Goal: Communication & Community: Answer question/provide support

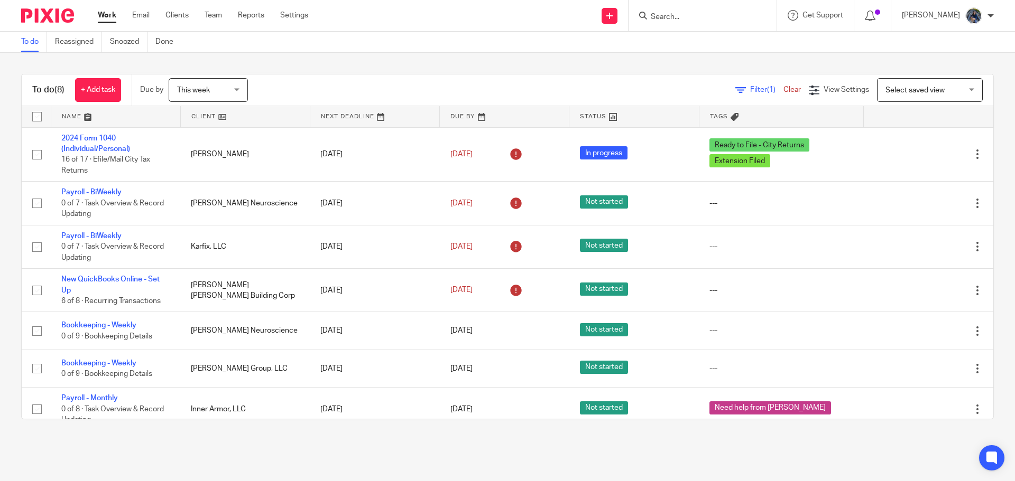
click at [219, 86] on span "This week" at bounding box center [205, 90] width 56 height 22
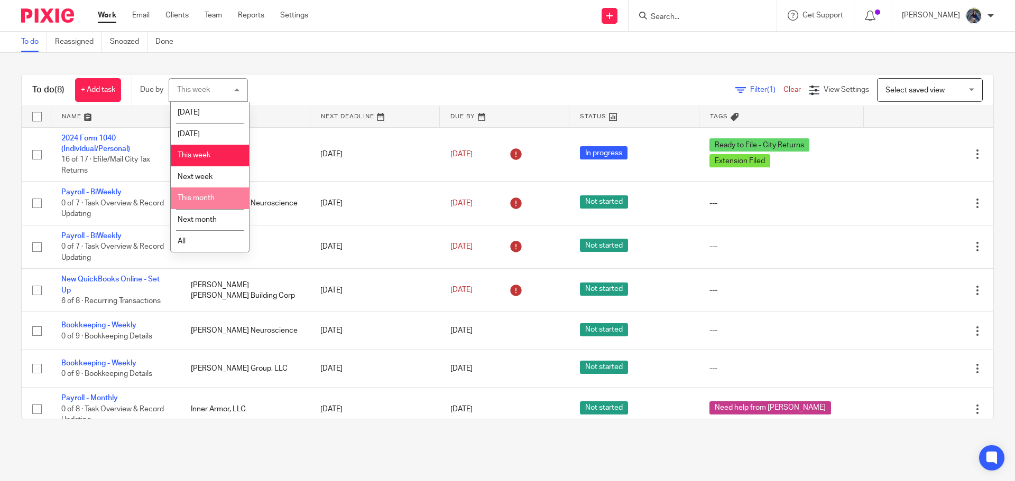
click at [195, 194] on li "This month" at bounding box center [210, 199] width 78 height 22
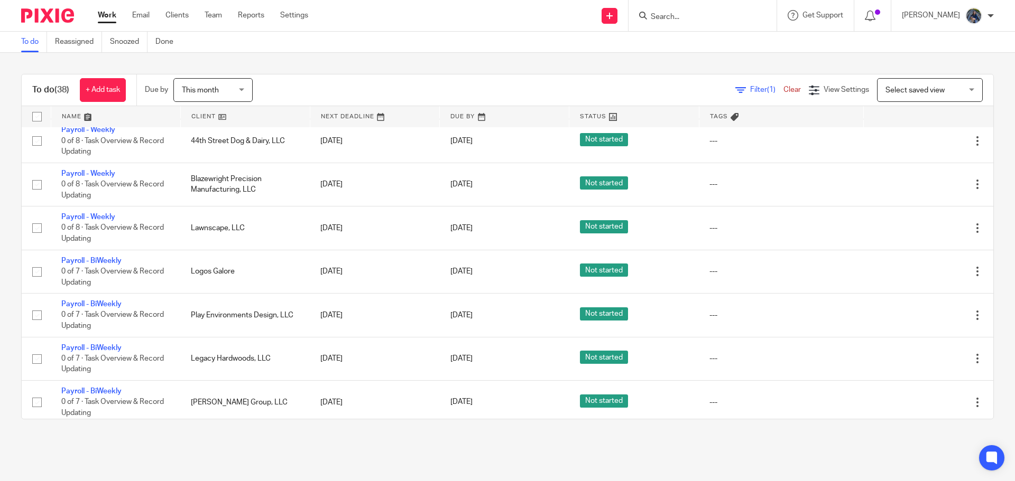
scroll to position [1346, 0]
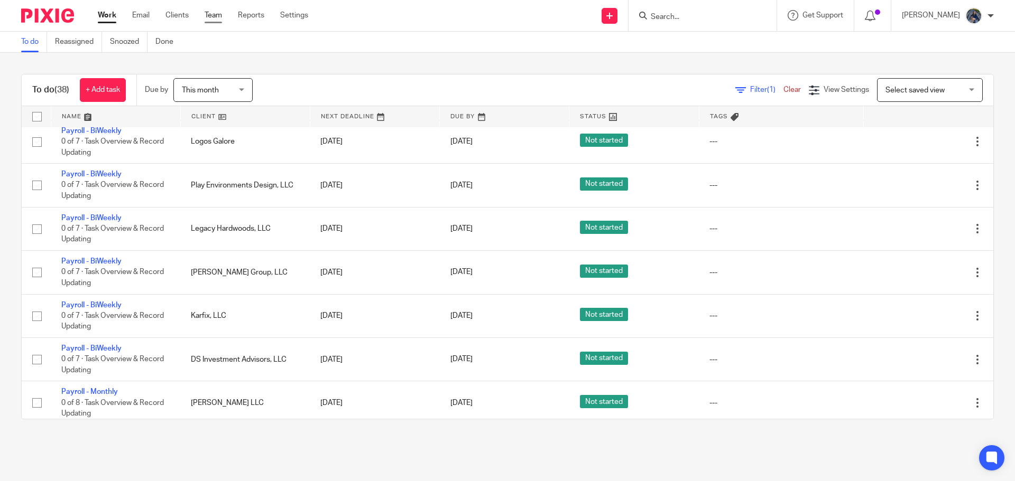
click at [213, 13] on link "Team" at bounding box center [213, 15] width 17 height 11
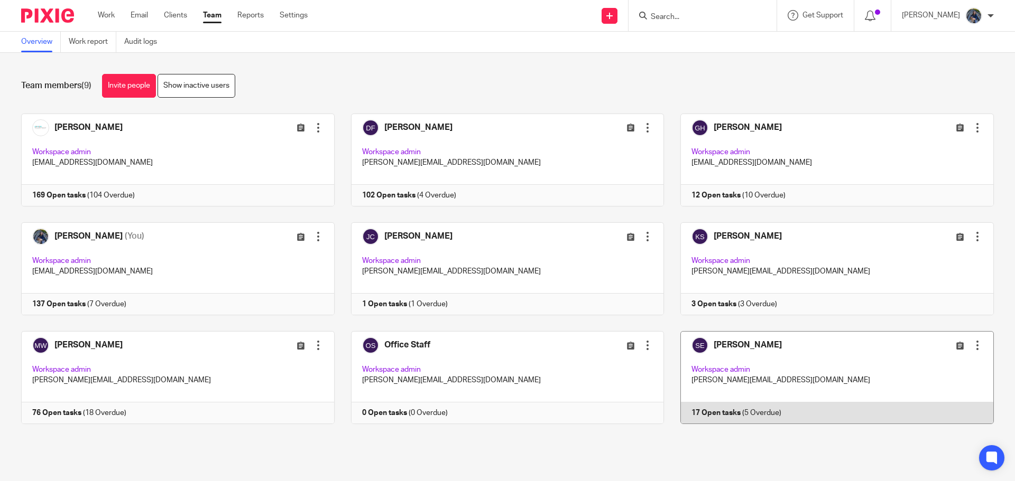
click at [708, 351] on link at bounding box center [829, 377] width 330 height 93
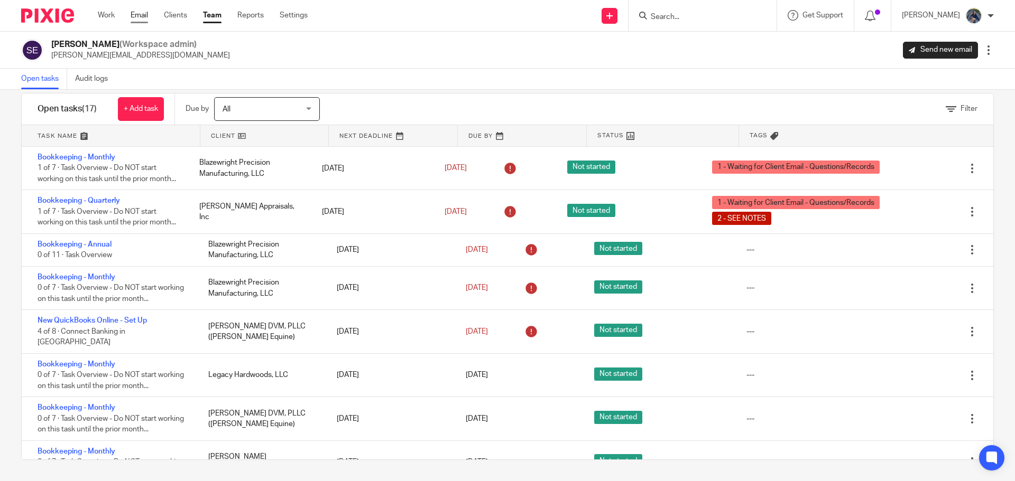
click at [140, 16] on link "Email" at bounding box center [139, 15] width 17 height 11
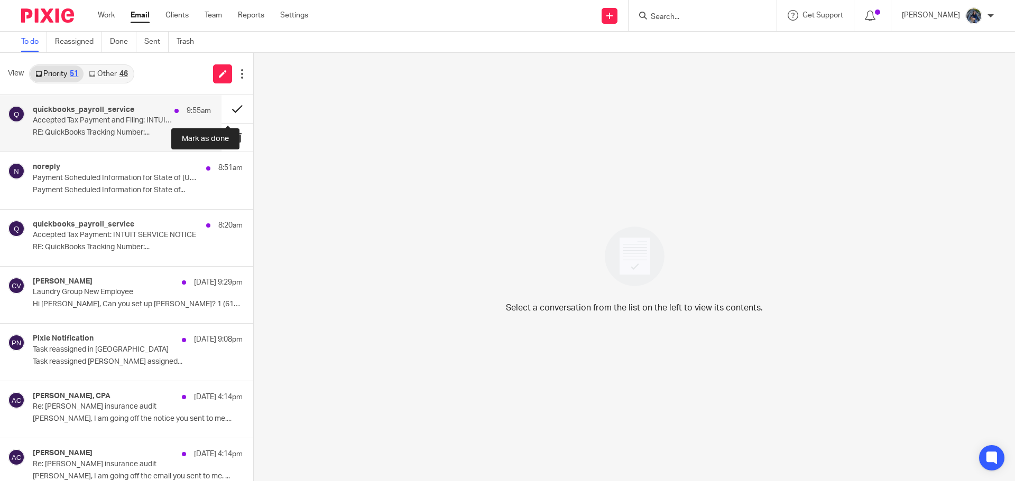
click at [227, 110] on button at bounding box center [237, 109] width 32 height 28
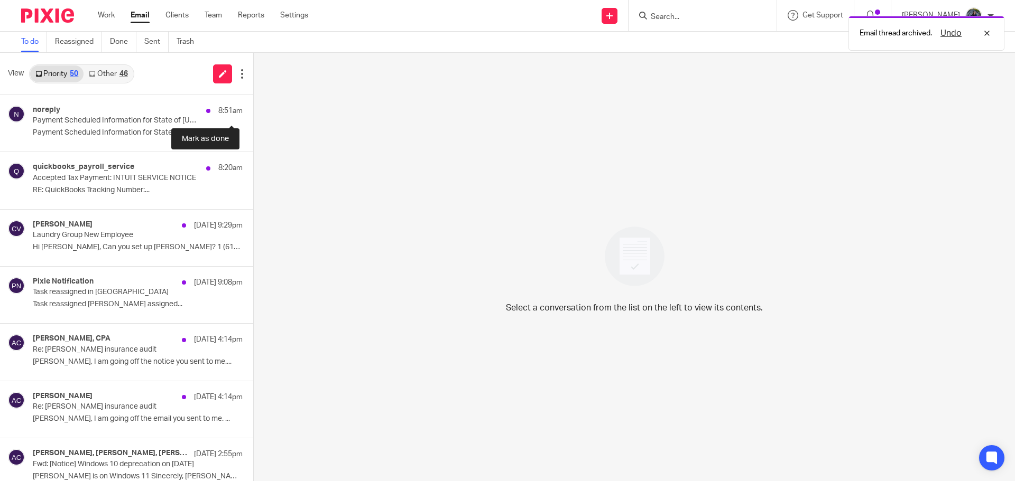
click at [253, 110] on button at bounding box center [257, 109] width 8 height 28
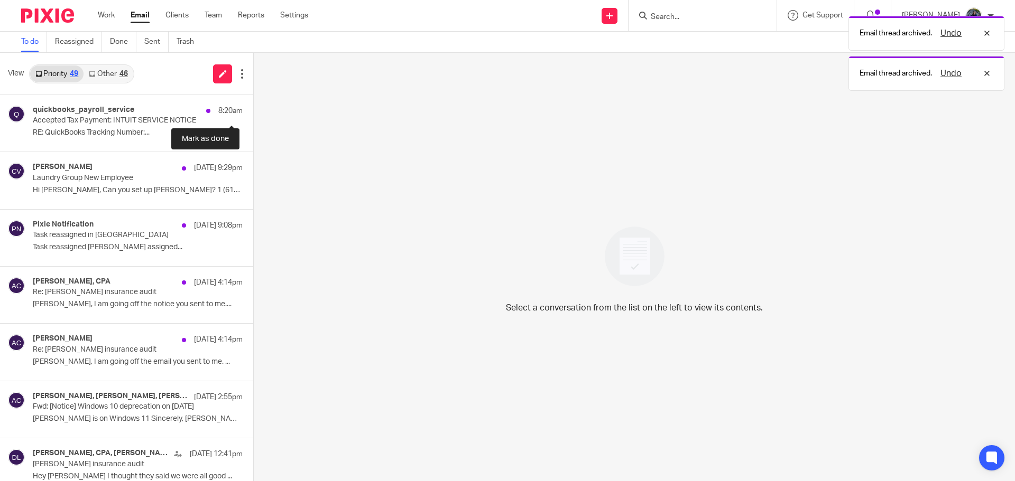
click at [253, 110] on button at bounding box center [257, 109] width 8 height 28
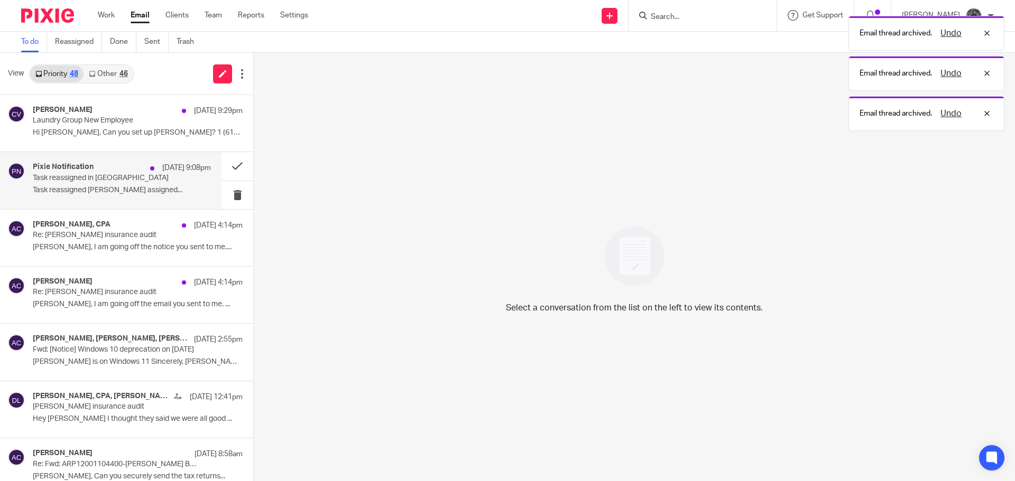
click at [145, 173] on div "Sep 17 9:08pm" at bounding box center [178, 168] width 66 height 11
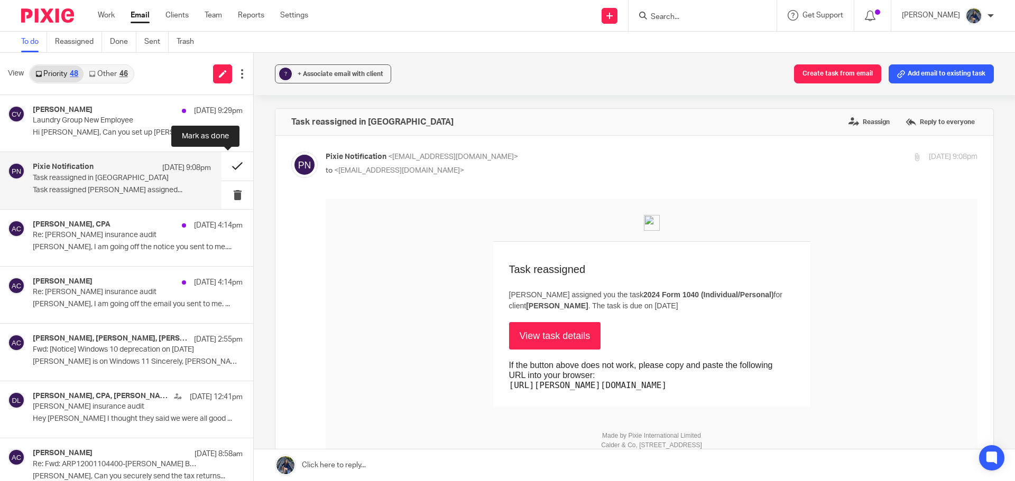
click at [225, 170] on button at bounding box center [237, 166] width 32 height 28
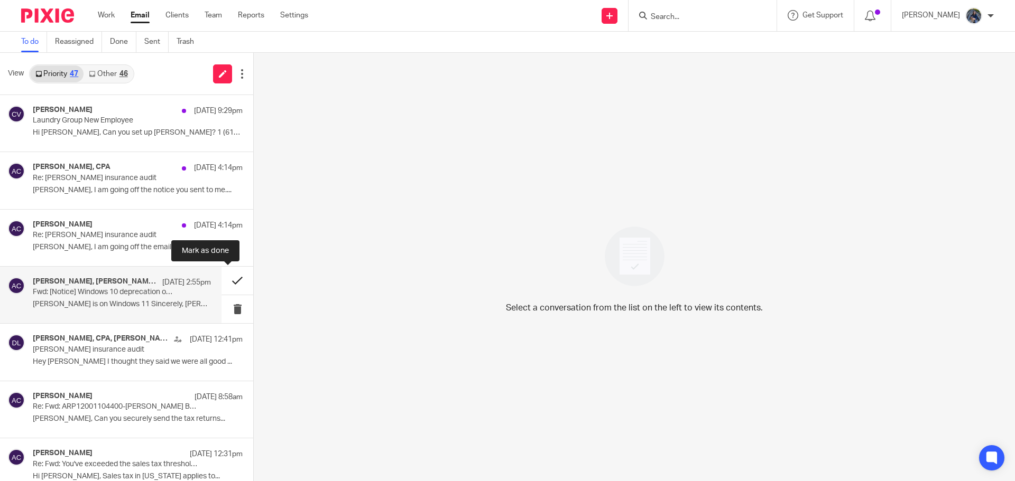
click at [228, 280] on button at bounding box center [237, 281] width 32 height 28
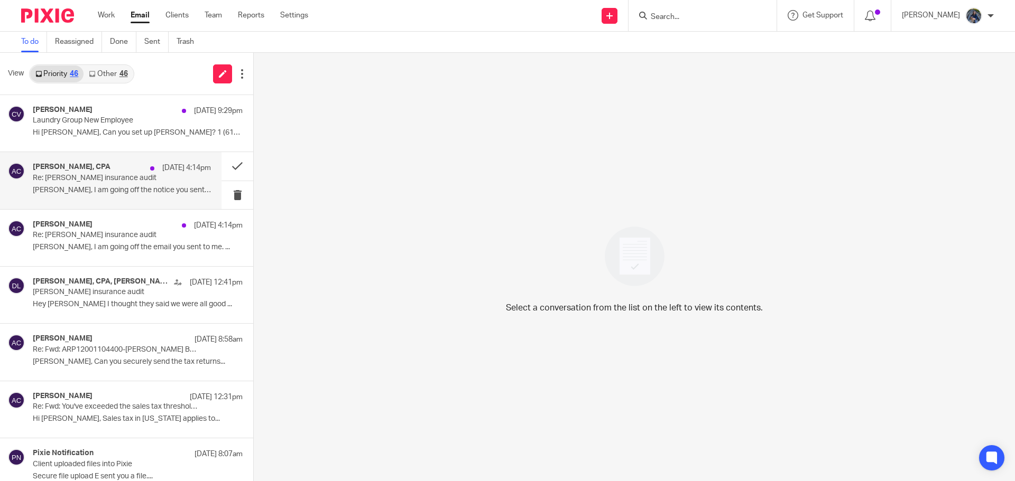
click at [110, 179] on p "Re: [PERSON_NAME] insurance audit" at bounding box center [104, 178] width 143 height 9
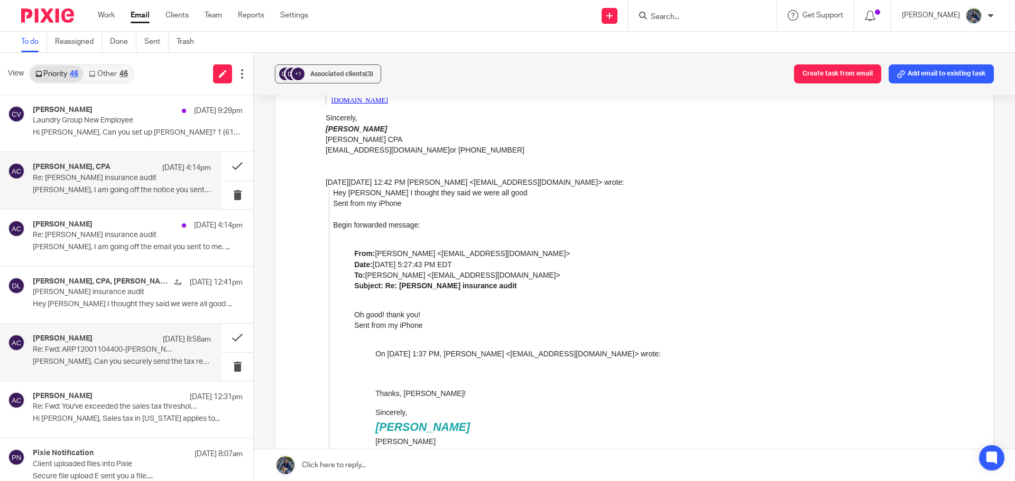
click at [85, 345] on div "Amy Corfixsen Sep 17 8:58am" at bounding box center [122, 340] width 178 height 11
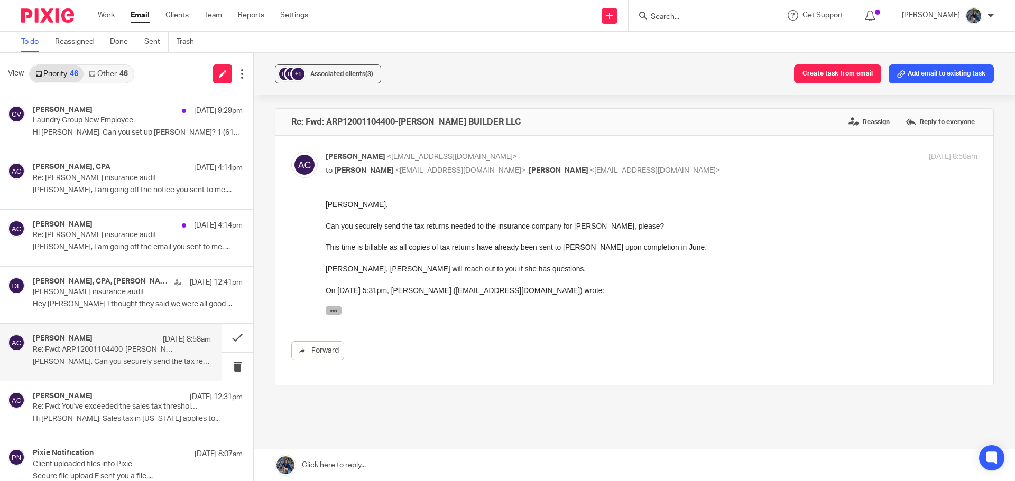
click at [333, 309] on icon "button" at bounding box center [334, 311] width 8 height 8
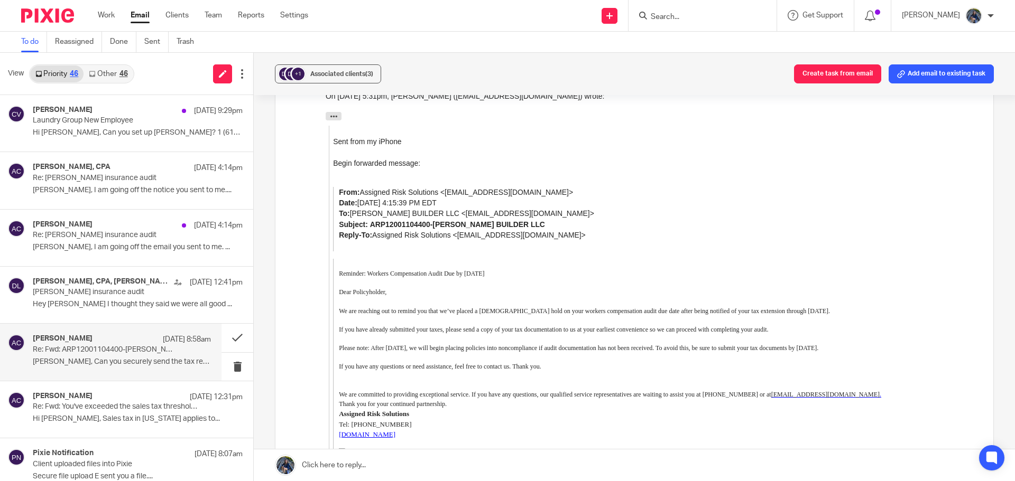
scroll to position [211, 0]
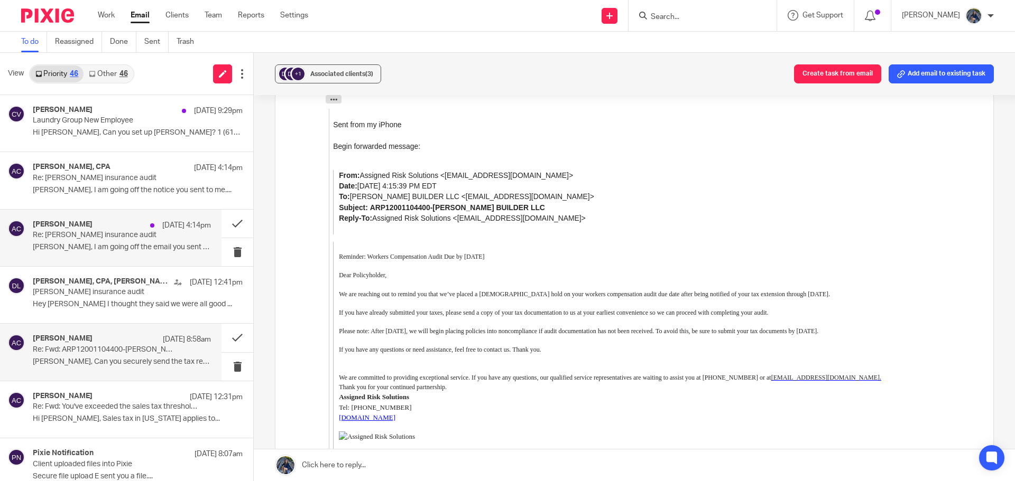
click at [81, 231] on p "Re: [PERSON_NAME] insurance audit" at bounding box center [104, 235] width 143 height 9
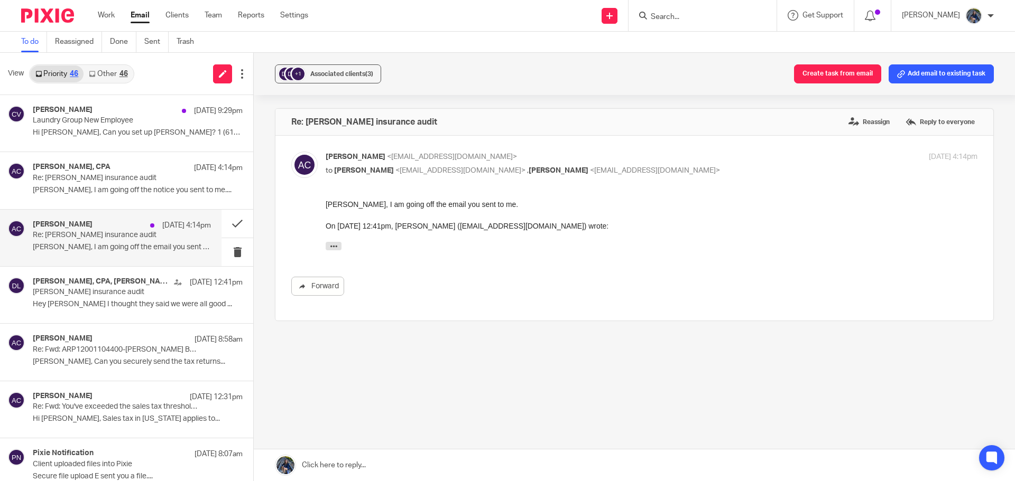
scroll to position [0, 0]
click at [337, 249] on icon "button" at bounding box center [334, 247] width 8 height 8
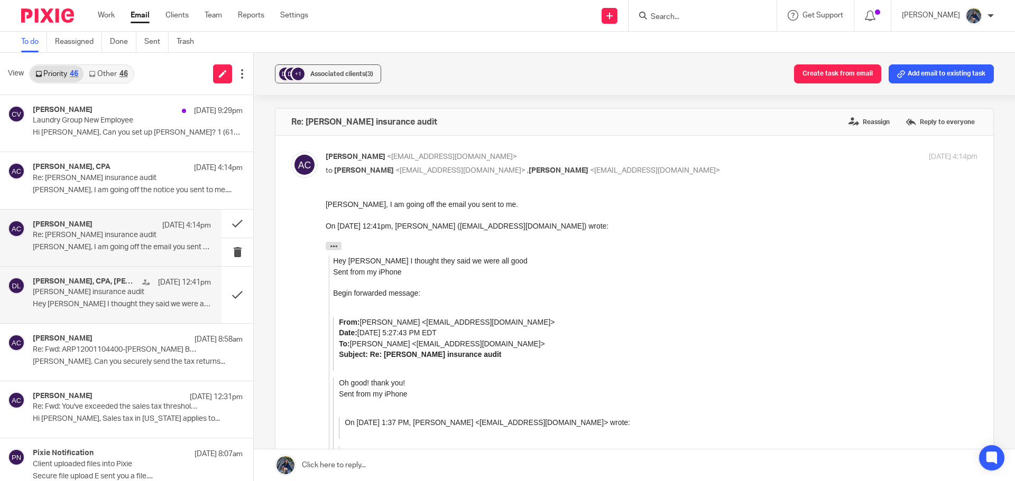
click at [98, 295] on p "[PERSON_NAME] insurance audit" at bounding box center [104, 292] width 143 height 9
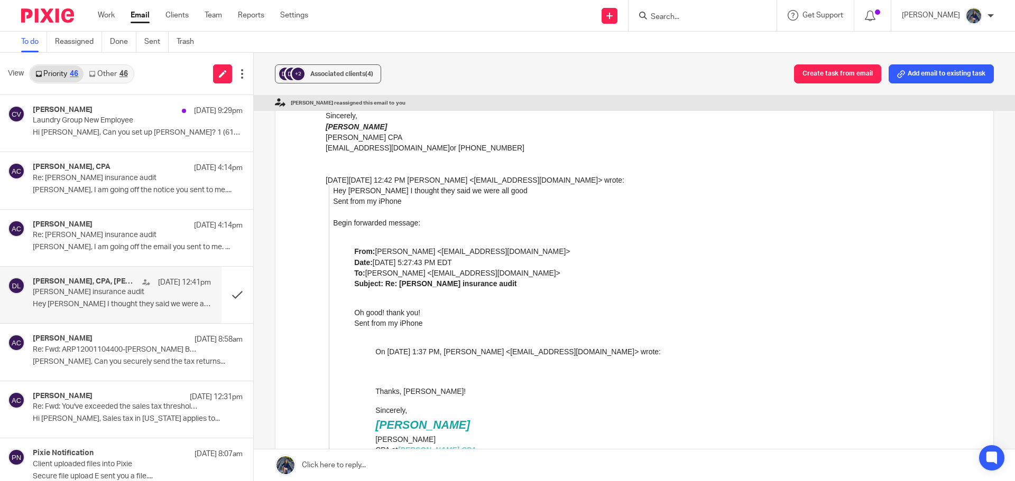
scroll to position [793, 0]
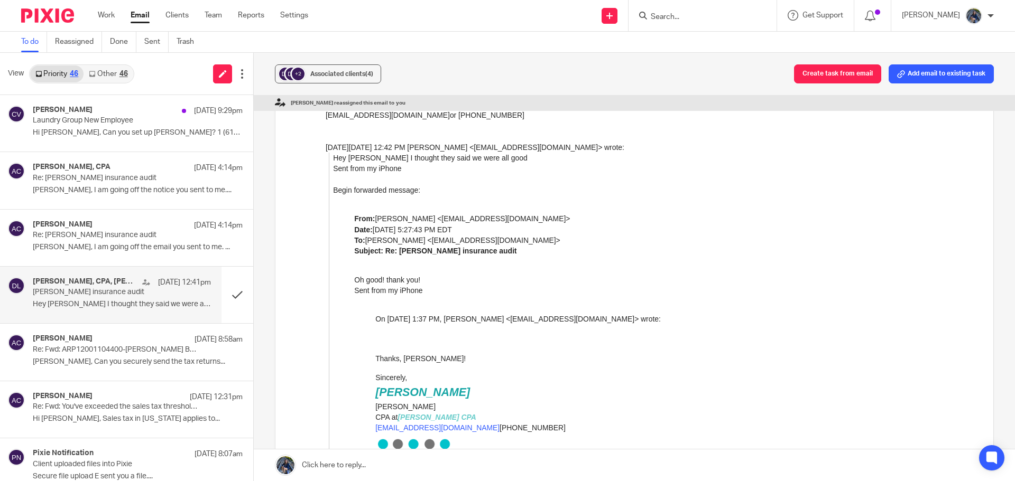
click at [101, 70] on link "Other 46" at bounding box center [108, 74] width 49 height 17
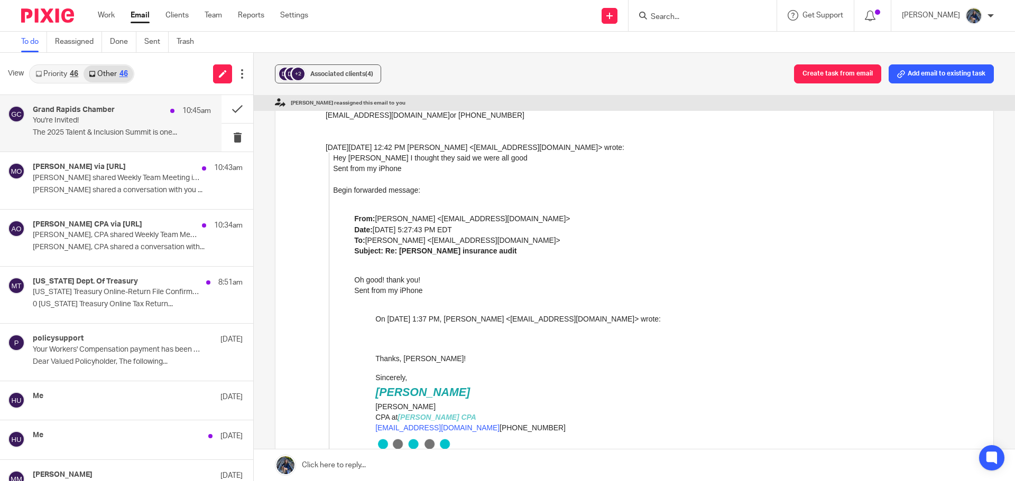
click at [94, 116] on p "You're Invited!" at bounding box center [104, 120] width 143 height 9
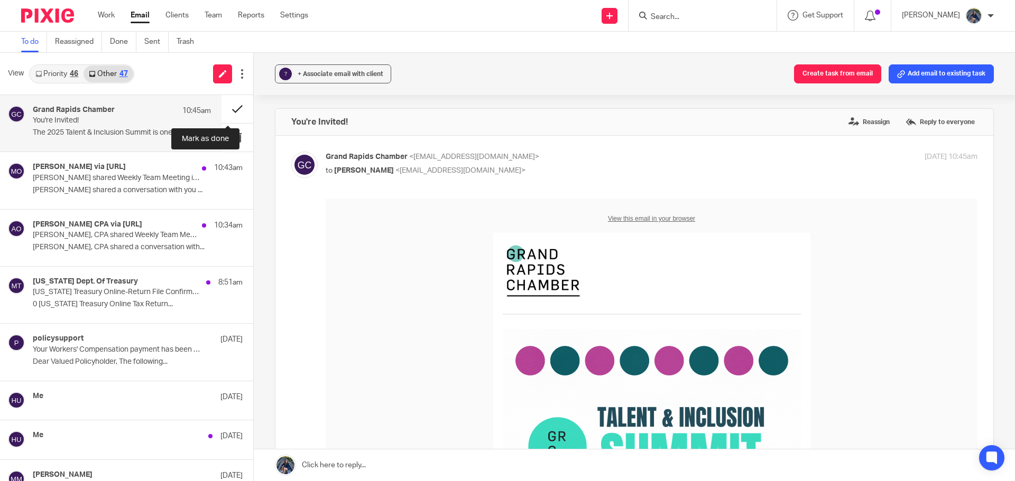
scroll to position [0, 0]
click at [226, 108] on button at bounding box center [237, 109] width 32 height 28
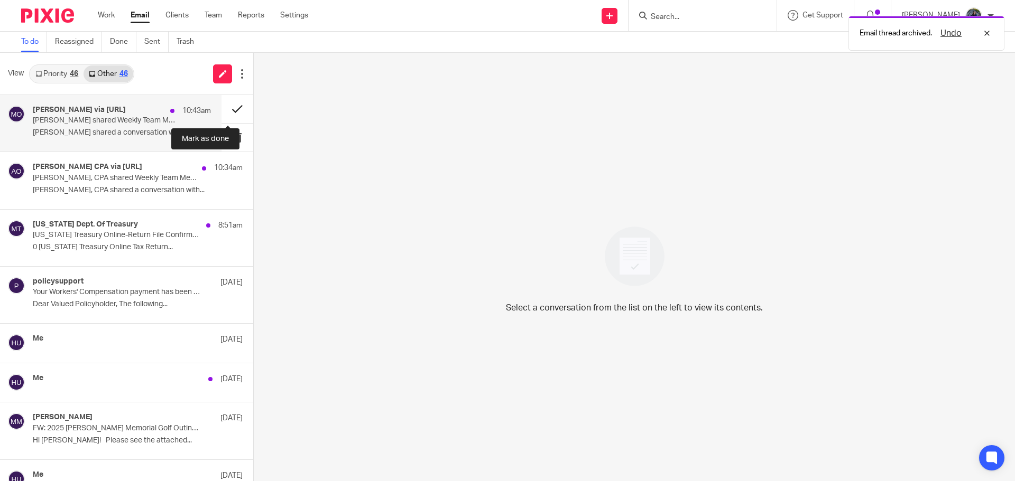
click at [227, 105] on button at bounding box center [237, 109] width 32 height 28
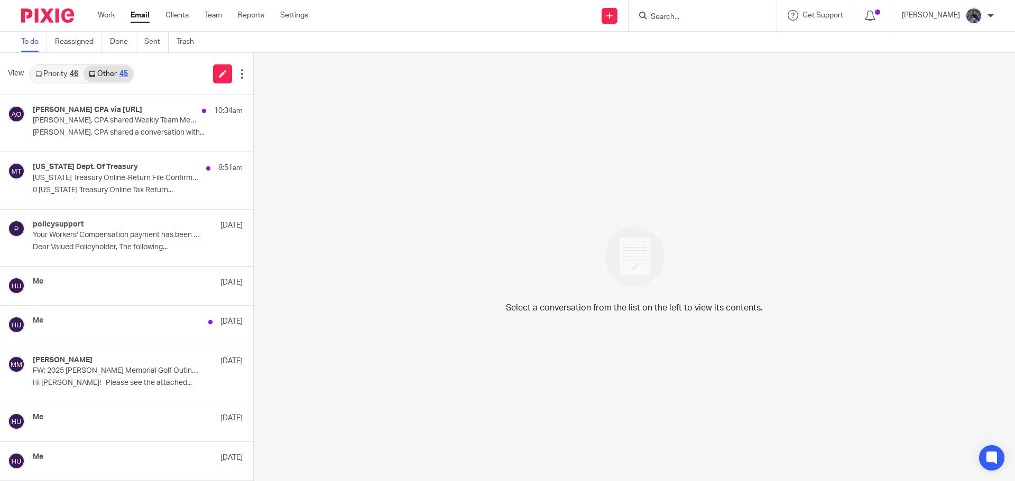
click at [680, 18] on input "Search" at bounding box center [697, 18] width 95 height 10
type input "F"
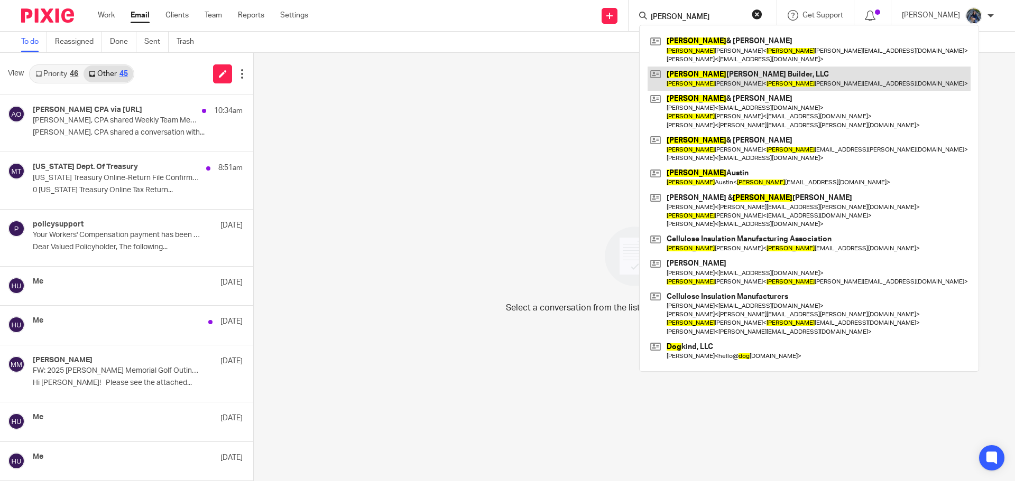
type input "Doug"
click at [712, 71] on link at bounding box center [808, 79] width 323 height 24
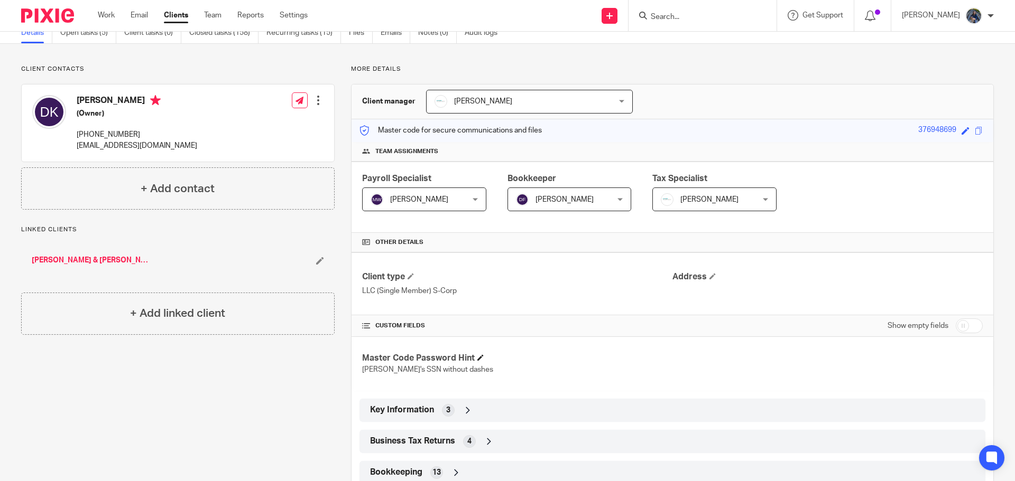
scroll to position [159, 0]
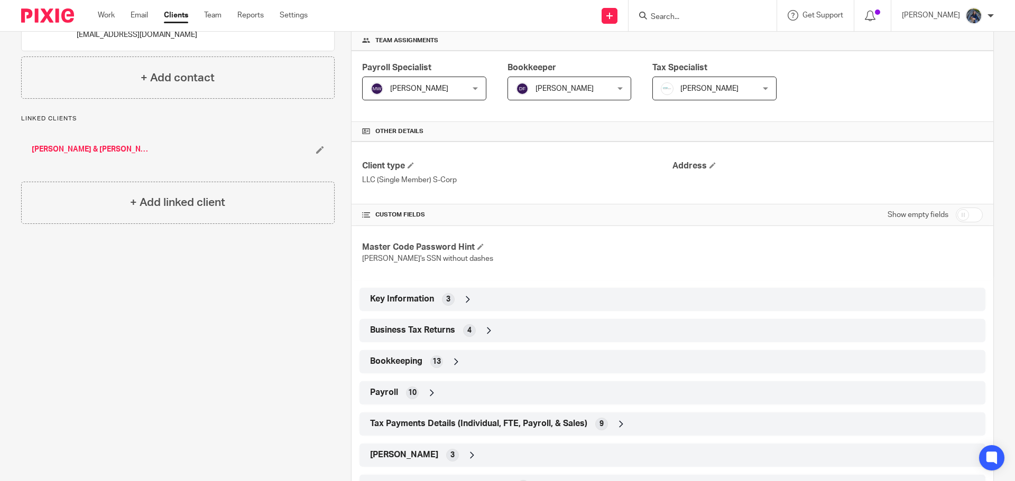
click at [490, 327] on icon at bounding box center [489, 331] width 11 height 11
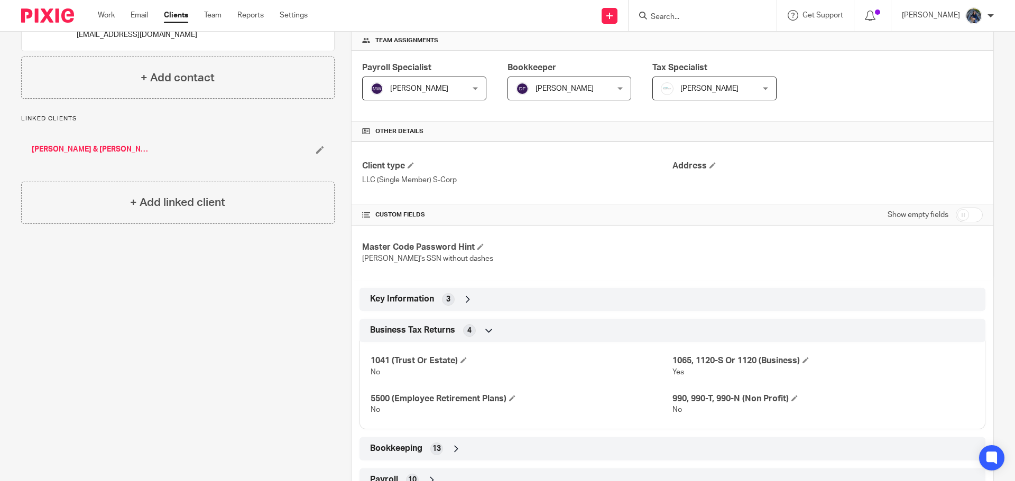
scroll to position [0, 0]
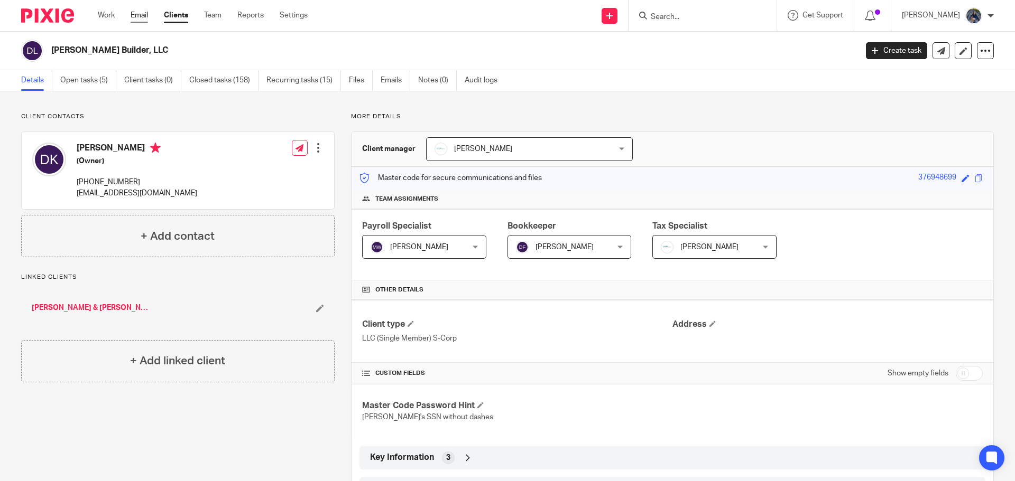
click at [133, 16] on link "Email" at bounding box center [139, 15] width 17 height 11
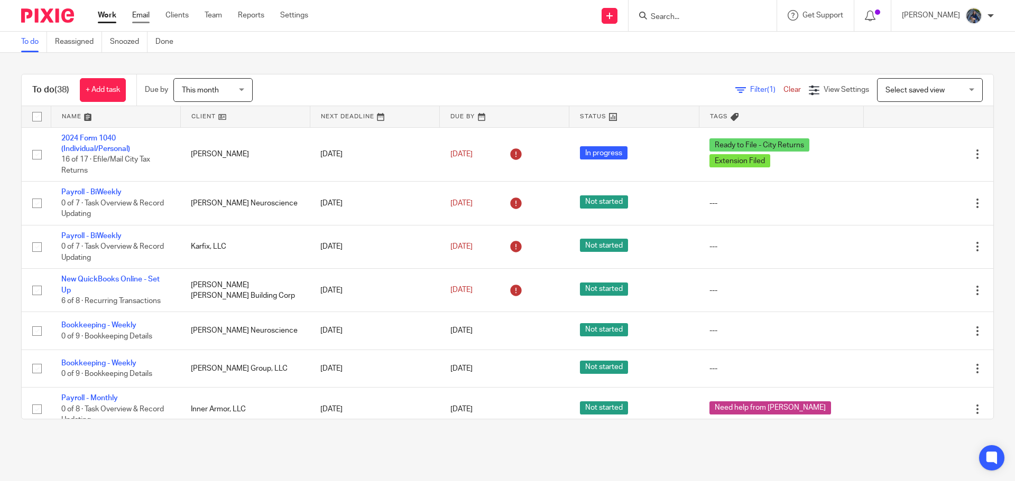
click at [142, 16] on link "Email" at bounding box center [140, 15] width 17 height 11
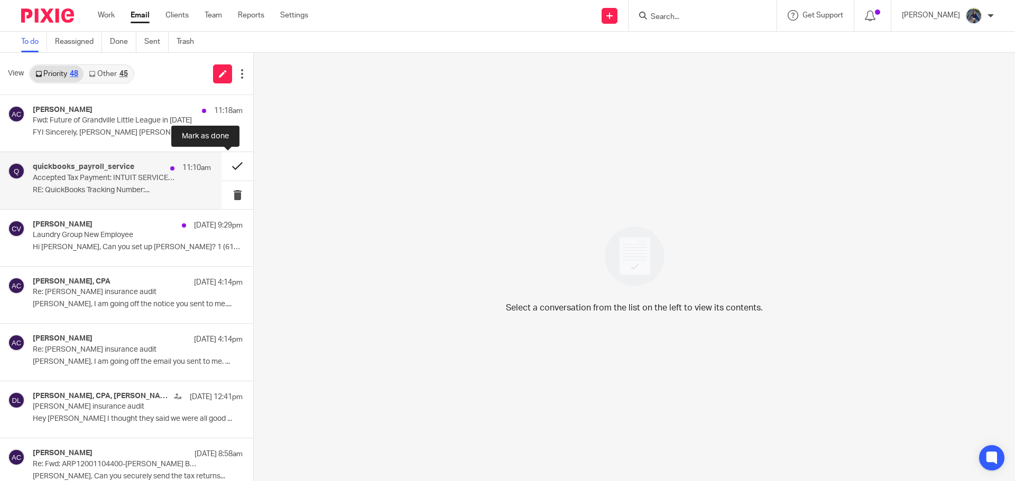
click at [227, 166] on button at bounding box center [237, 166] width 32 height 28
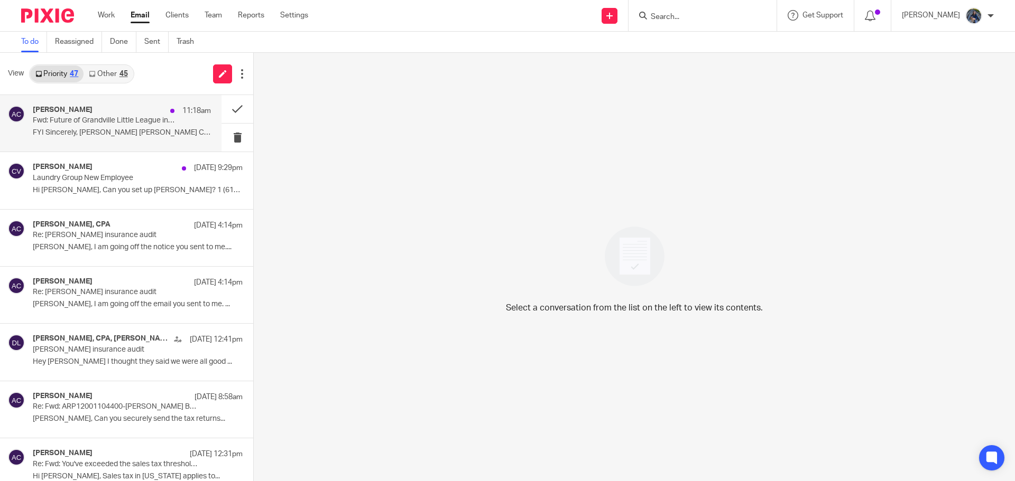
click at [72, 114] on h4 "[PERSON_NAME]" at bounding box center [63, 110] width 60 height 9
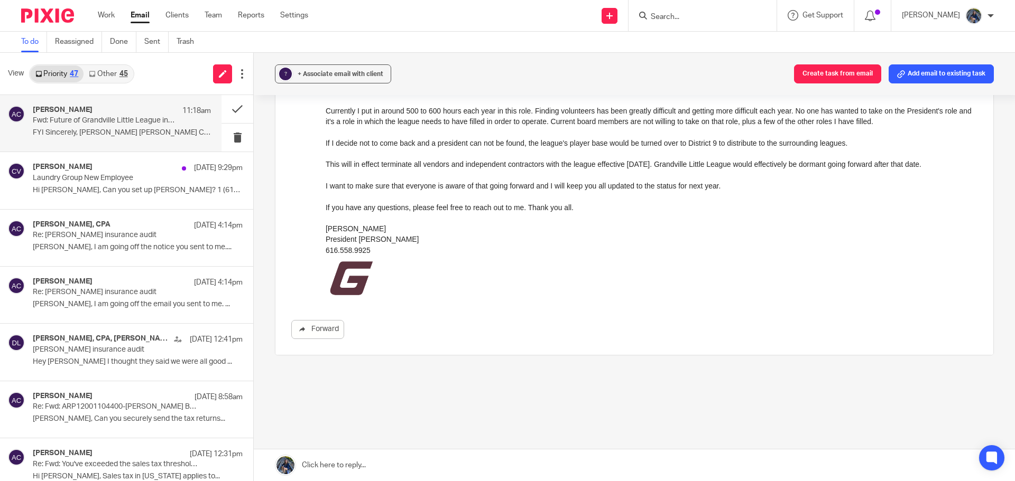
scroll to position [232, 0]
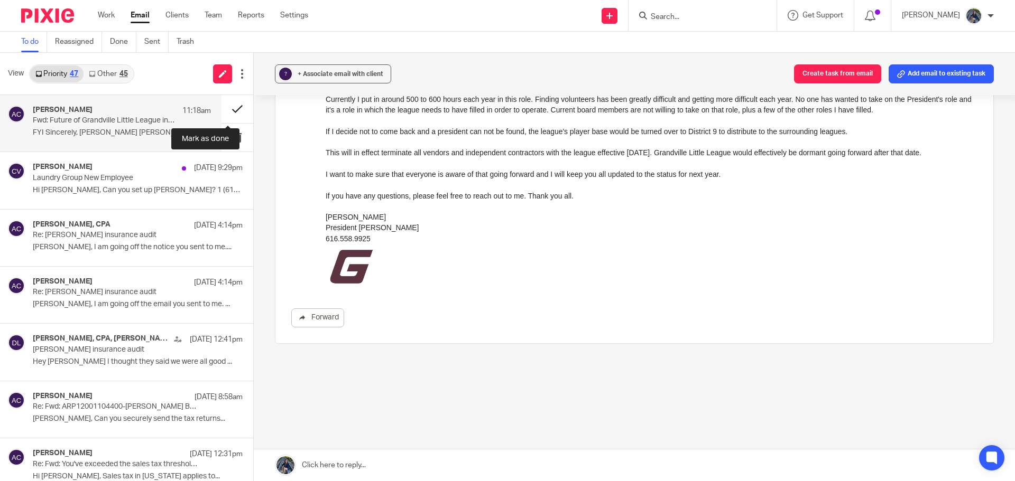
click at [228, 108] on button at bounding box center [237, 109] width 32 height 28
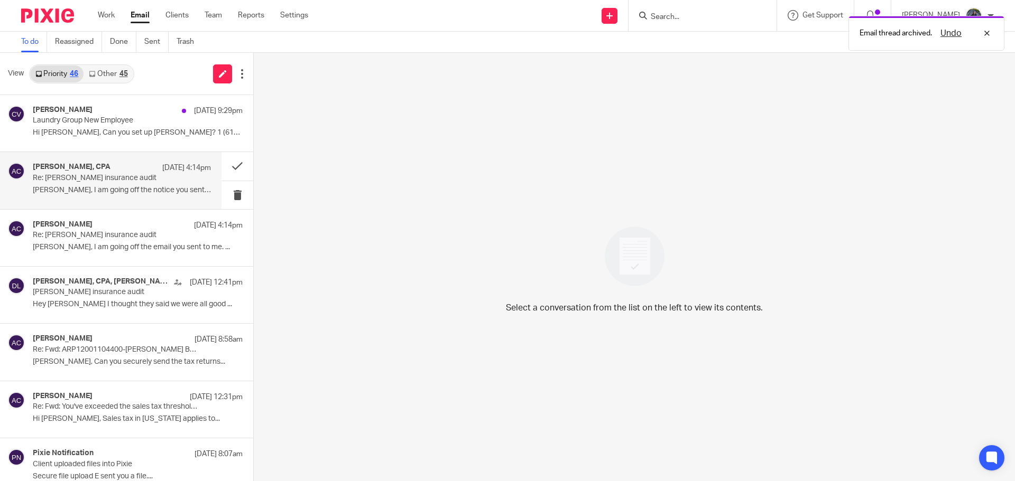
click at [94, 173] on div "[PERSON_NAME], CPA [DATE] 4:14pm" at bounding box center [122, 168] width 178 height 11
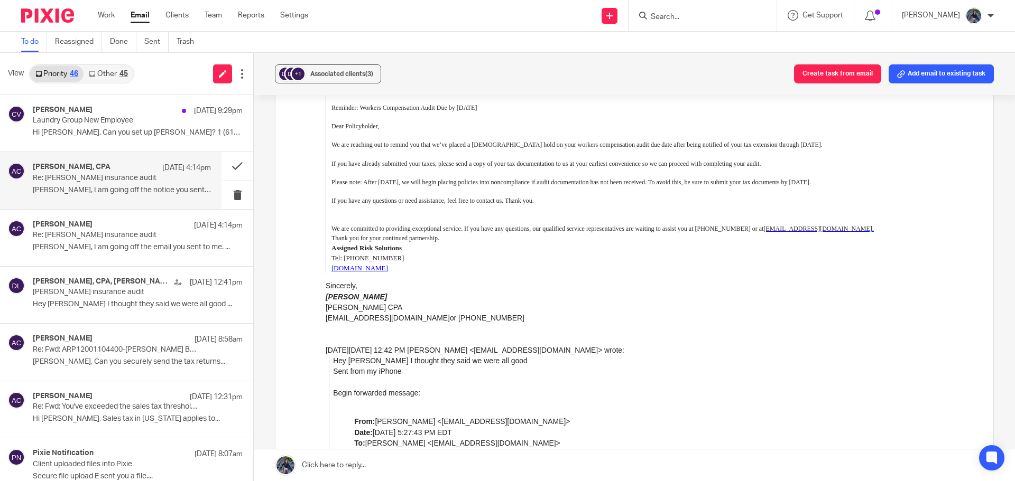
scroll to position [0, 0]
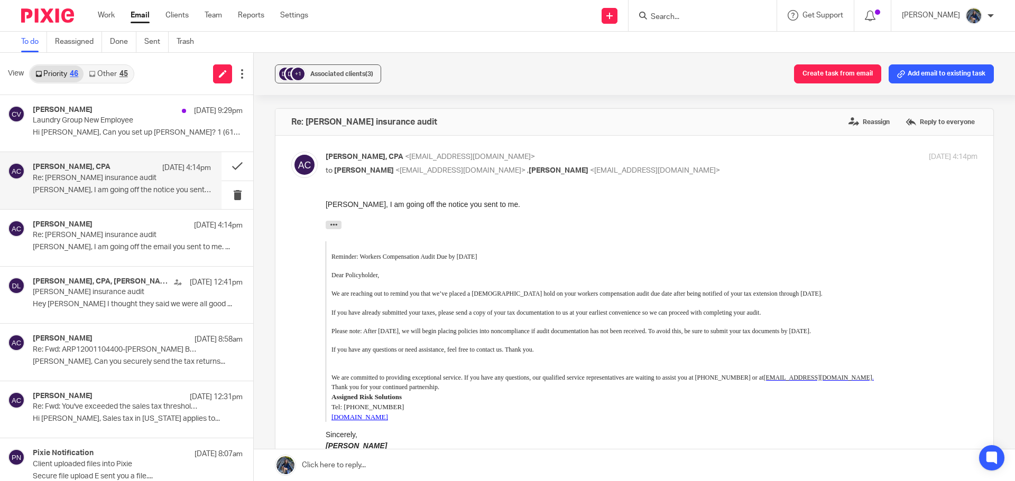
click at [326, 468] on link at bounding box center [634, 466] width 761 height 32
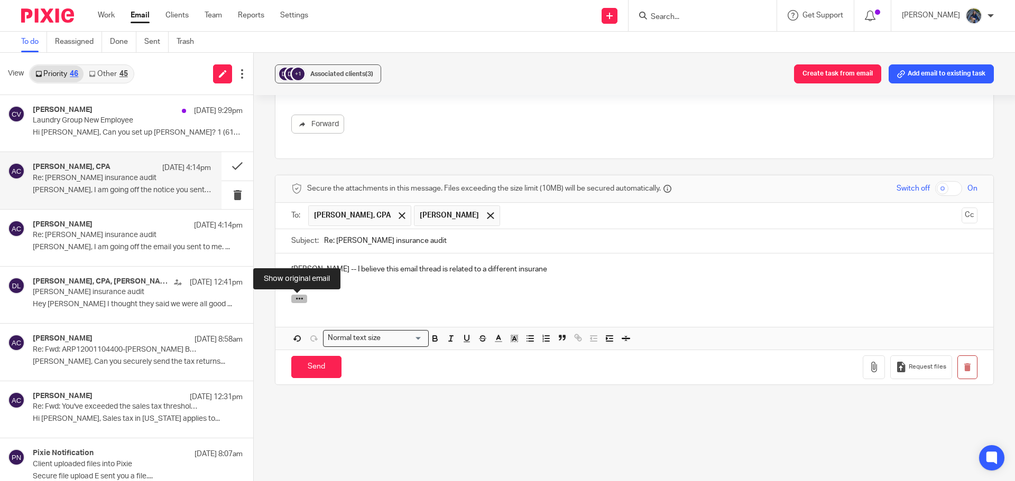
click at [295, 302] on icon "button" at bounding box center [299, 299] width 8 height 8
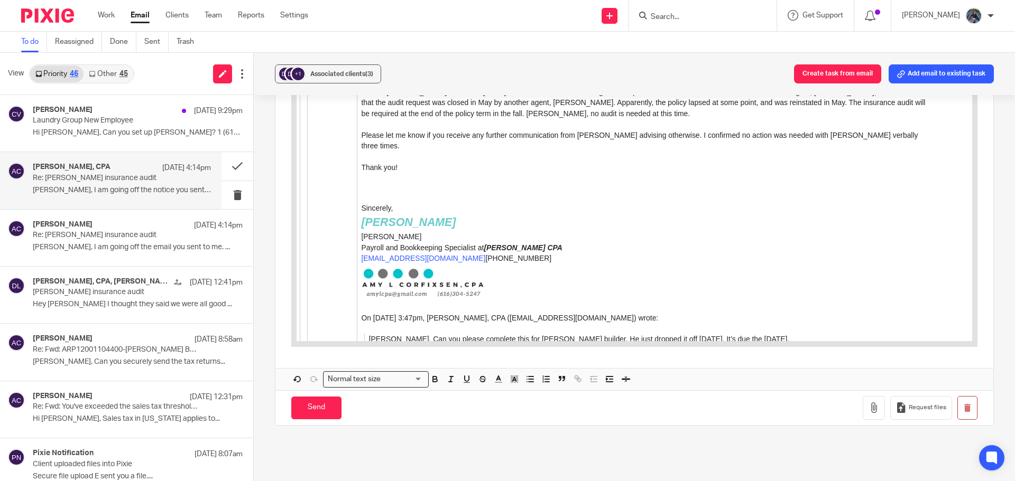
scroll to position [2122, 0]
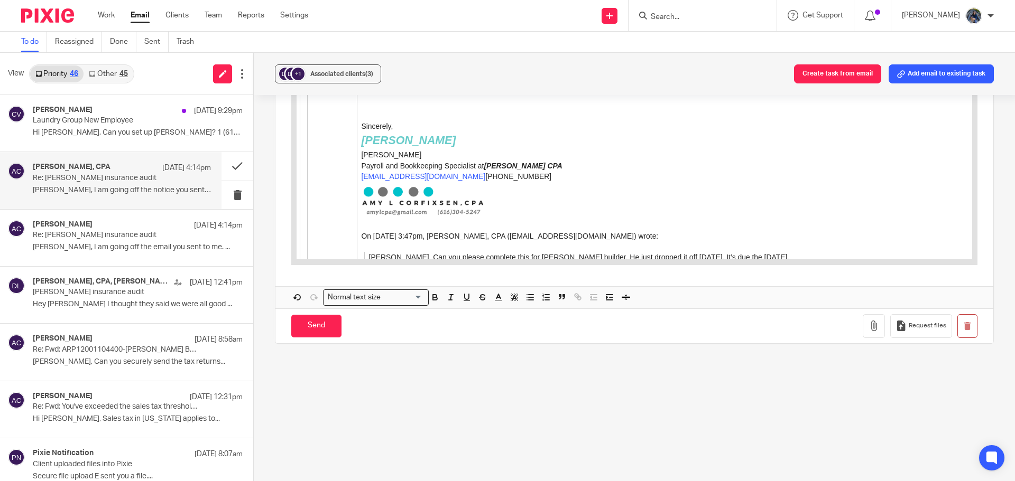
click at [108, 173] on div "Amy L Corfixsen, CPA Sep 17 4:14pm" at bounding box center [122, 168] width 178 height 11
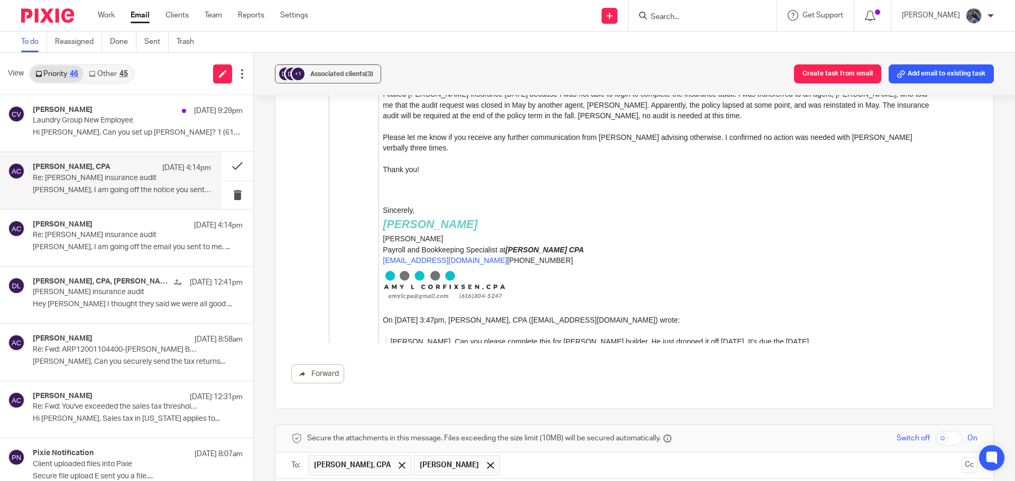
scroll to position [906, 0]
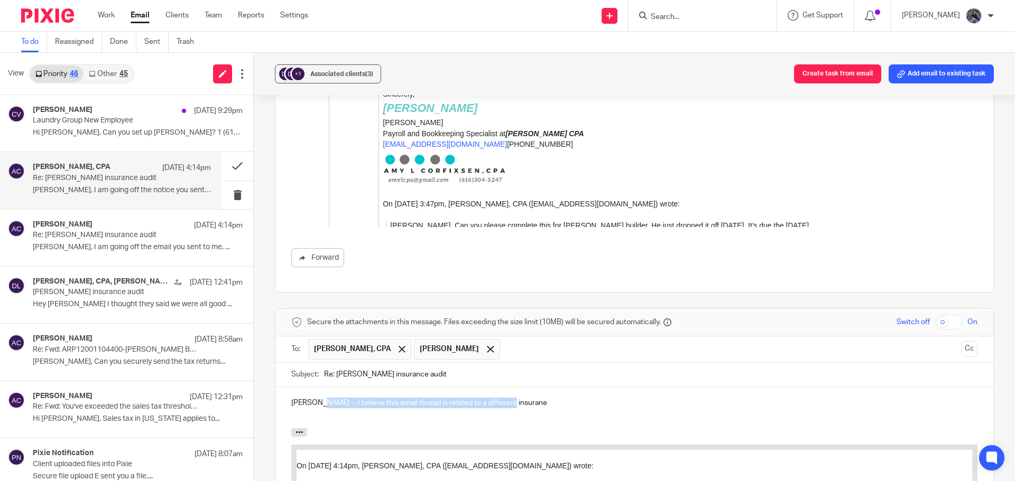
drag, startPoint x: 316, startPoint y: 403, endPoint x: 542, endPoint y: 401, distance: 226.7
click at [542, 401] on p "Doug -- I believe this email thread is related to a different insurane" at bounding box center [634, 403] width 686 height 11
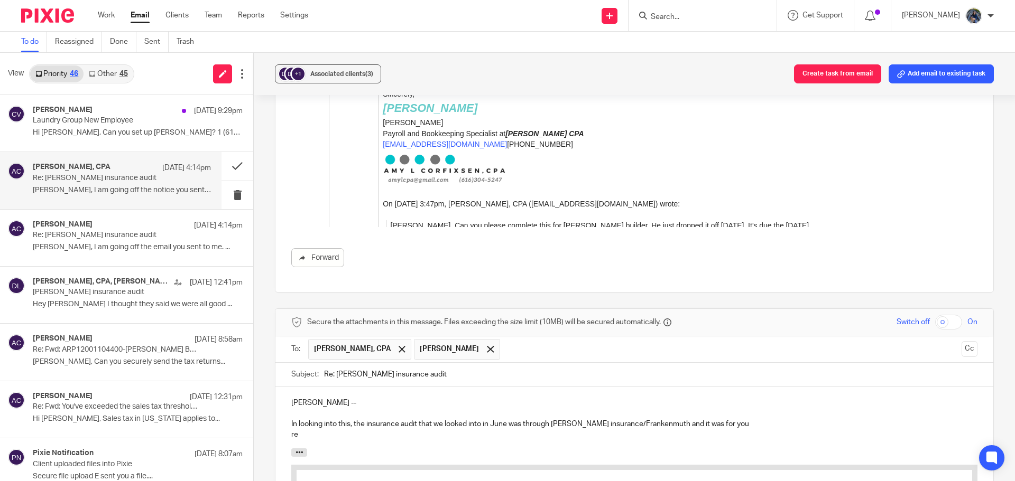
click at [732, 429] on p "In looking into this, the insurance audit that we looked into in June was throu…" at bounding box center [634, 424] width 686 height 11
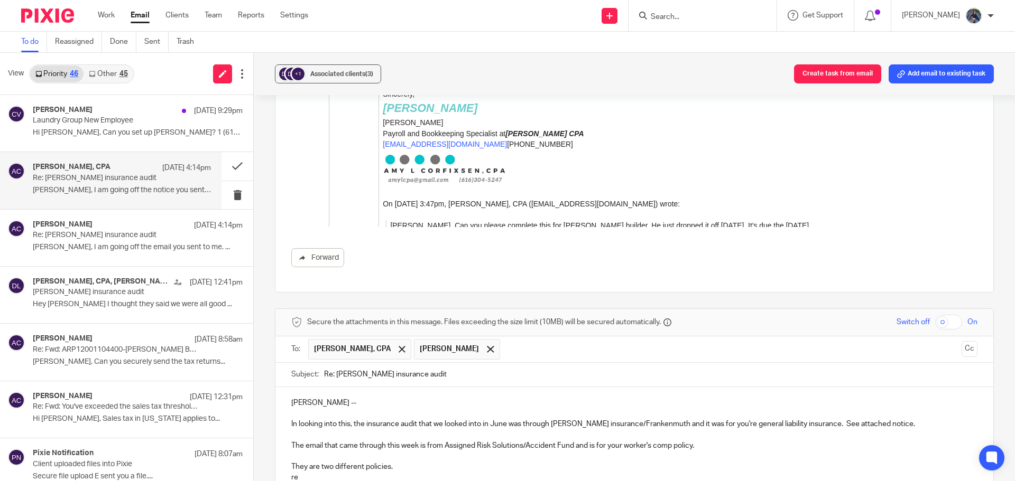
click at [899, 429] on p "In looking into this, the insurance audit that we looked into in June was throu…" at bounding box center [634, 424] width 686 height 11
click at [704, 449] on p "The email that came through this week is from Assigned Risk Solutions/Accident …" at bounding box center [634, 446] width 686 height 11
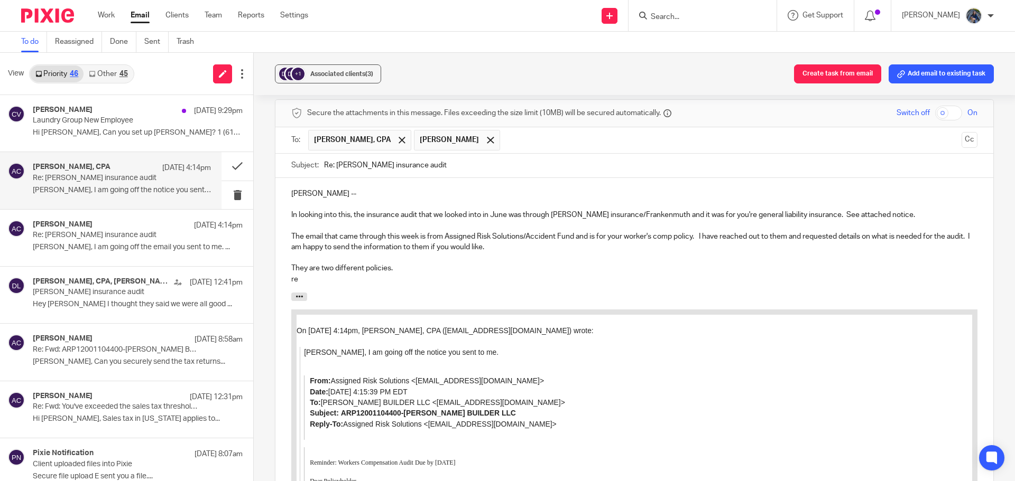
scroll to position [1118, 0]
click at [410, 264] on p "They are two different policies." at bounding box center [634, 266] width 686 height 11
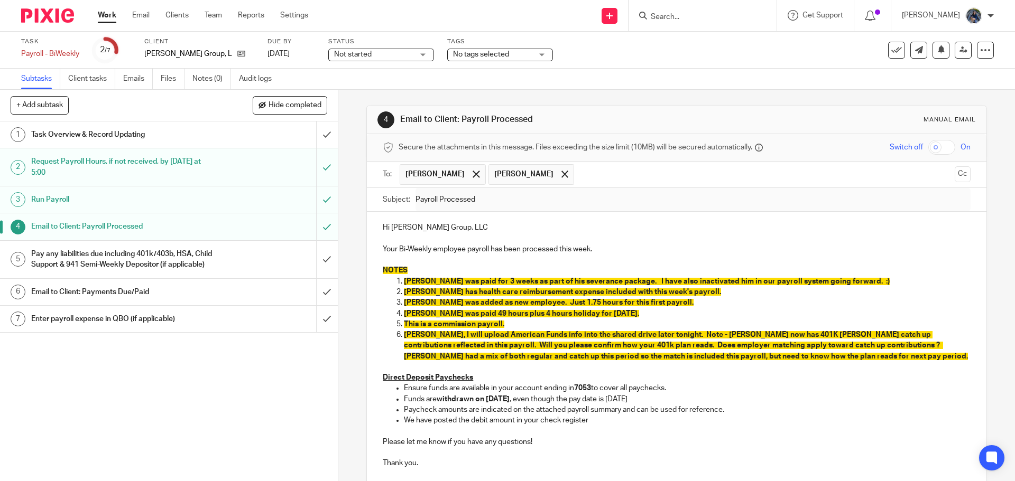
scroll to position [150, 0]
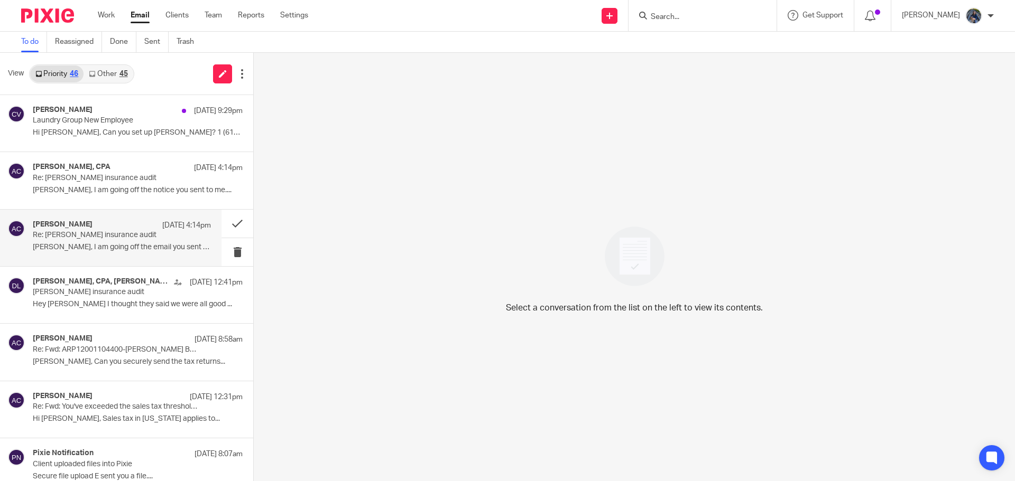
click at [79, 237] on p "Re: [PERSON_NAME] insurance audit" at bounding box center [104, 235] width 143 height 9
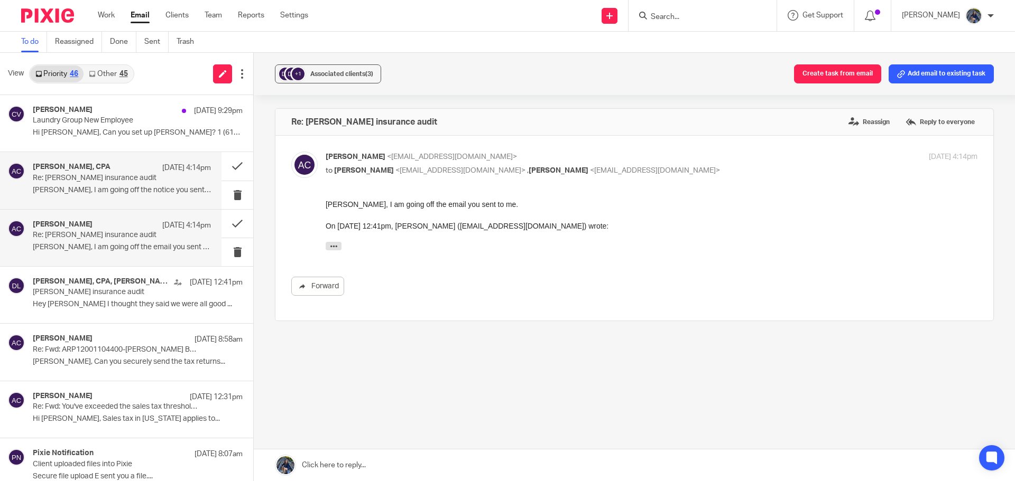
click at [100, 176] on p "Re: [PERSON_NAME] insurance audit" at bounding box center [104, 178] width 143 height 9
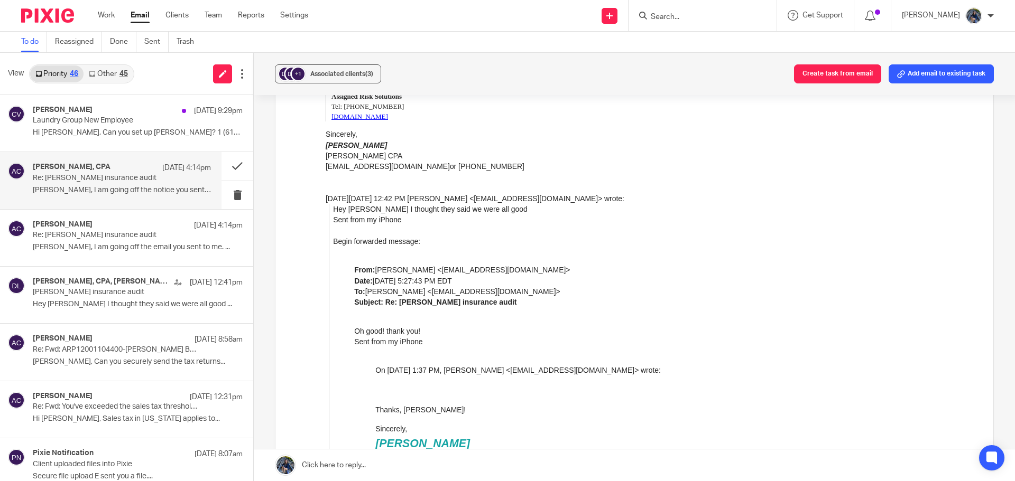
scroll to position [370, 0]
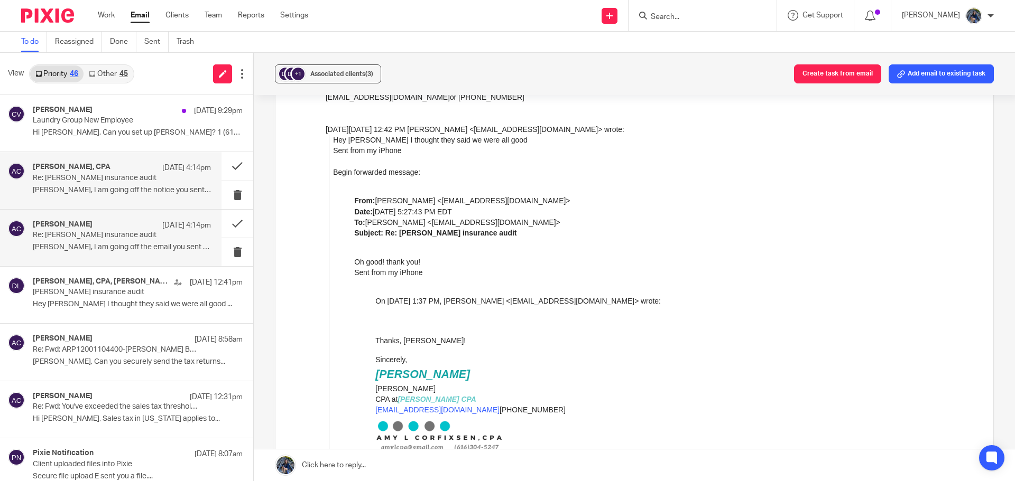
click at [95, 254] on div "Amy Corfixsen Sep 17 4:14pm Re: Doug kuiper insurance audit Doug, I am going of…" at bounding box center [122, 237] width 178 height 35
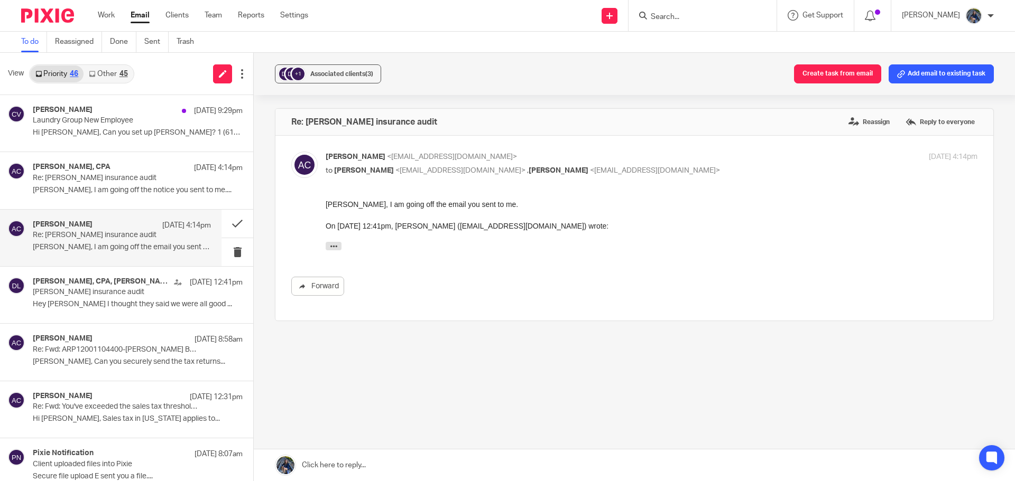
scroll to position [0, 0]
click at [330, 246] on icon "button" at bounding box center [334, 247] width 8 height 8
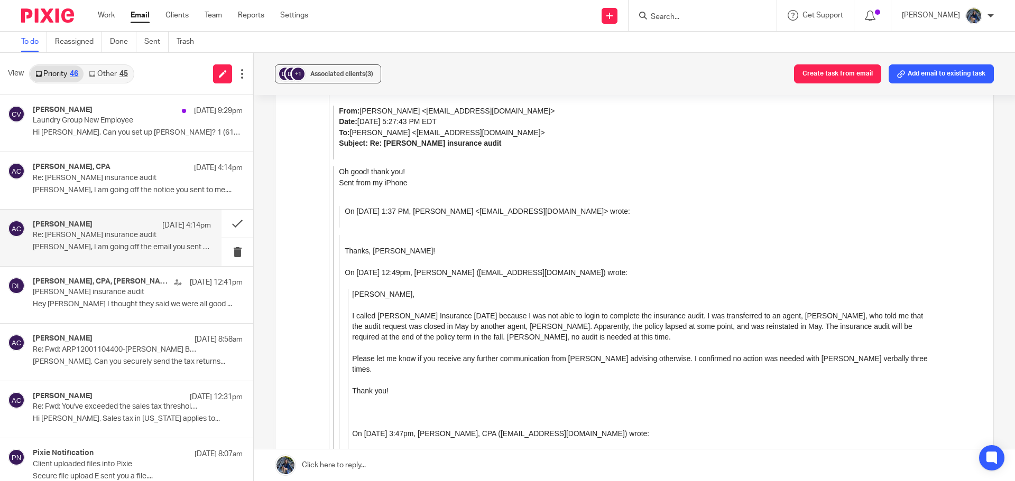
click at [320, 468] on link at bounding box center [634, 466] width 761 height 32
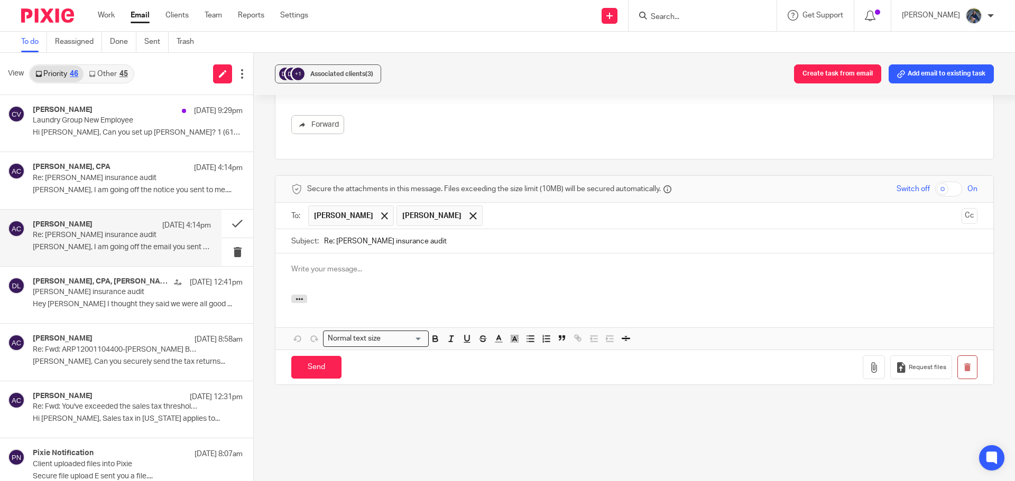
click at [318, 272] on p at bounding box center [634, 269] width 686 height 11
click at [298, 299] on icon "button" at bounding box center [299, 299] width 8 height 8
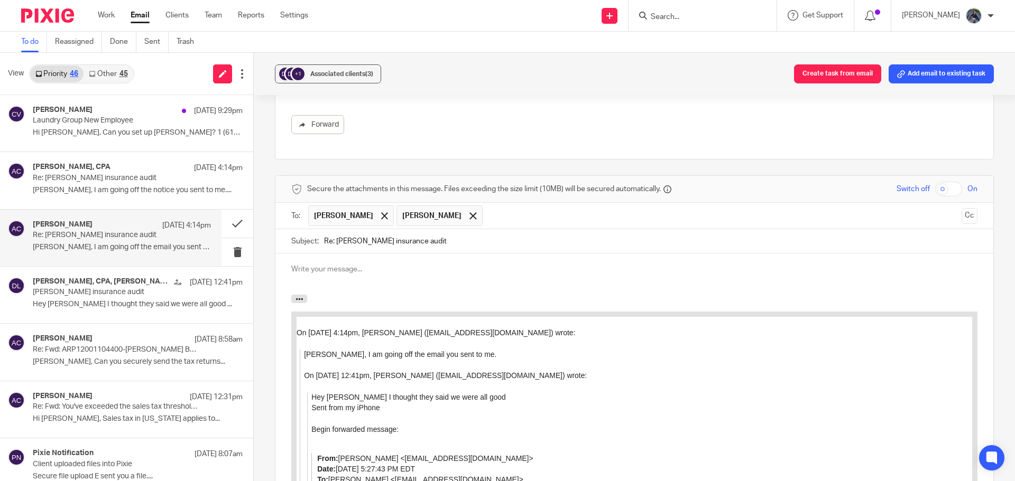
click at [311, 258] on div at bounding box center [634, 274] width 718 height 41
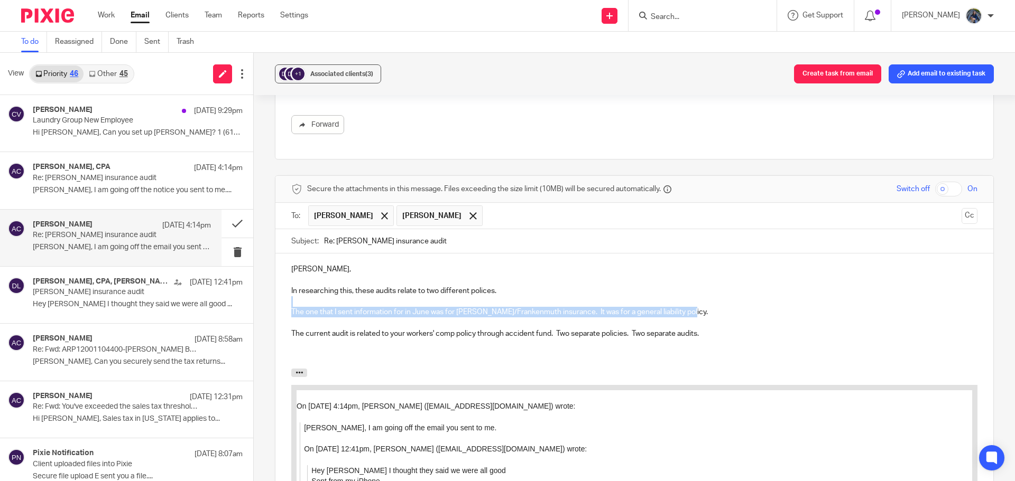
click at [703, 308] on div "Doug, In researching this, these audits relate to two different polices. The on…" at bounding box center [634, 311] width 718 height 115
click at [702, 308] on p "The one that I sent information for in June was for Wilkinson/Frankenmuth insur…" at bounding box center [634, 312] width 686 height 11
click at [694, 311] on p "The one that I sent information for in June was for Wilkinson/Frankenmuth insur…" at bounding box center [634, 312] width 686 height 11
click at [685, 310] on p "The one that I sent information for in June was for Wilkinson/Frankenmuth insur…" at bounding box center [634, 312] width 686 height 11
click at [693, 314] on p "The one that I sent information for in June was for Wilkinson/Frankenmuth insur…" at bounding box center [634, 312] width 686 height 11
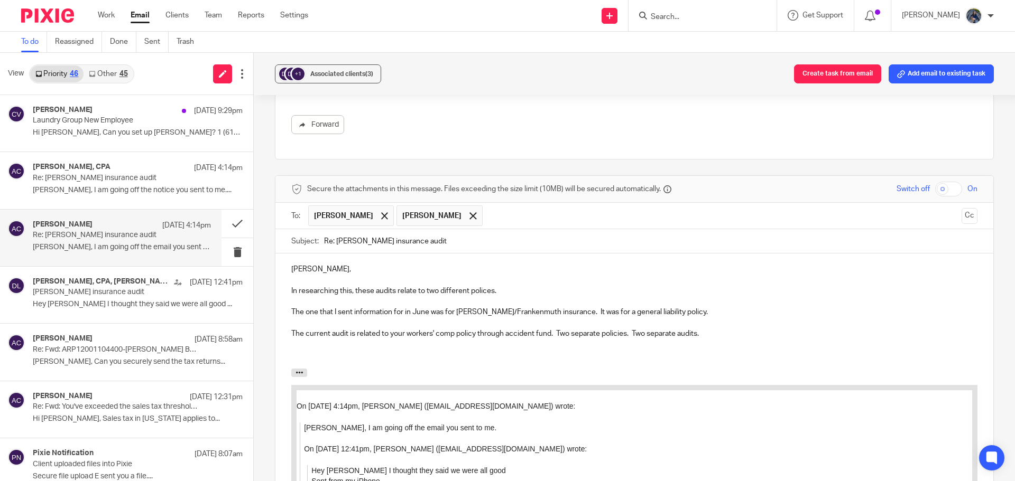
click at [713, 327] on p at bounding box center [634, 323] width 686 height 11
click at [691, 311] on p "The one that I sent information for in June was for Wilkinson/Frankenmuth insur…" at bounding box center [634, 312] width 686 height 11
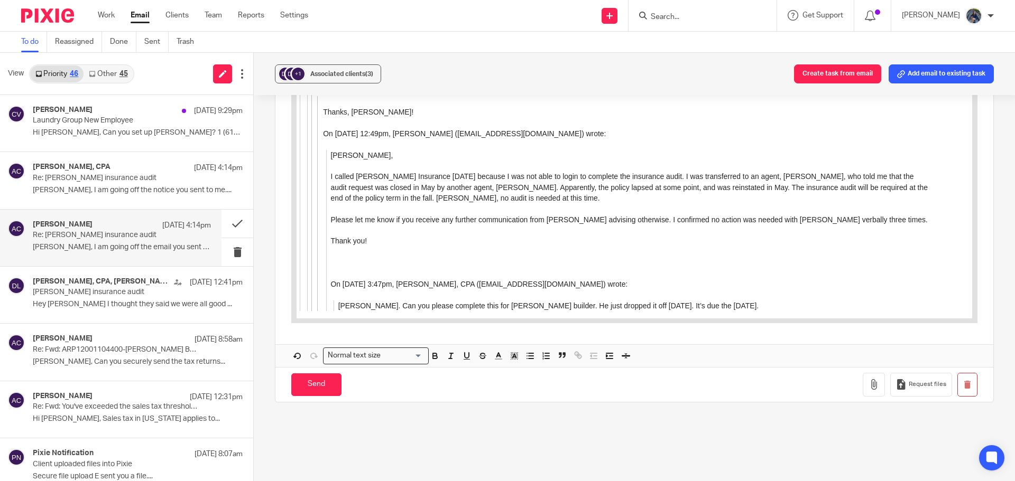
scroll to position [1152, 0]
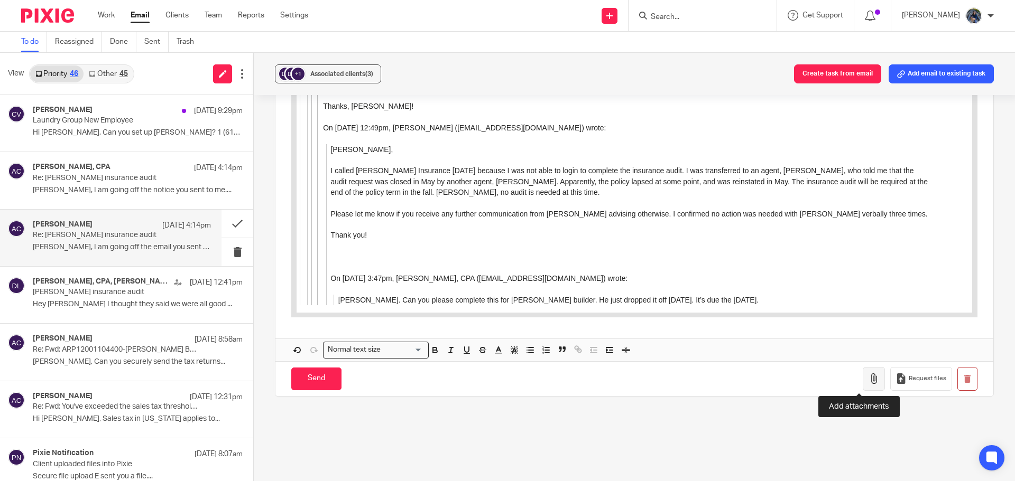
click at [868, 379] on icon "button" at bounding box center [873, 379] width 11 height 11
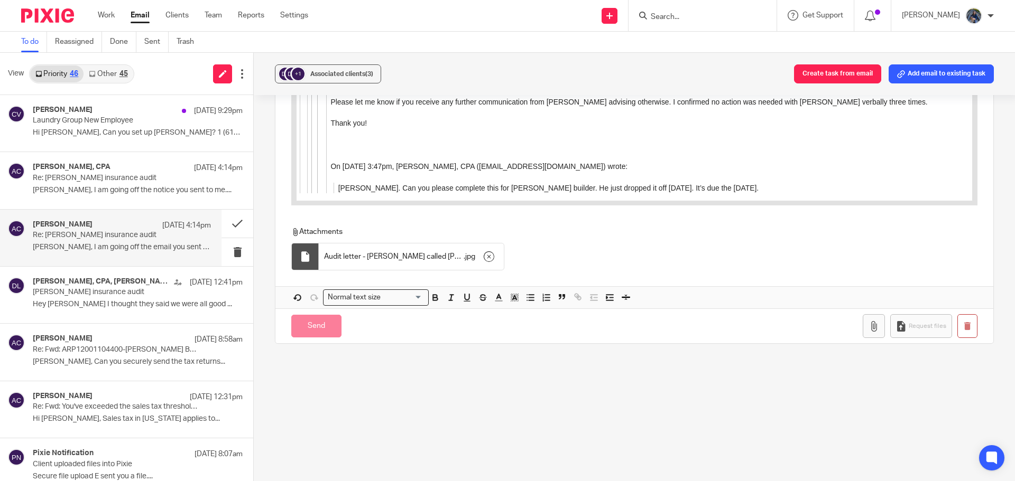
scroll to position [1264, 0]
click at [868, 329] on icon "button" at bounding box center [873, 326] width 11 height 11
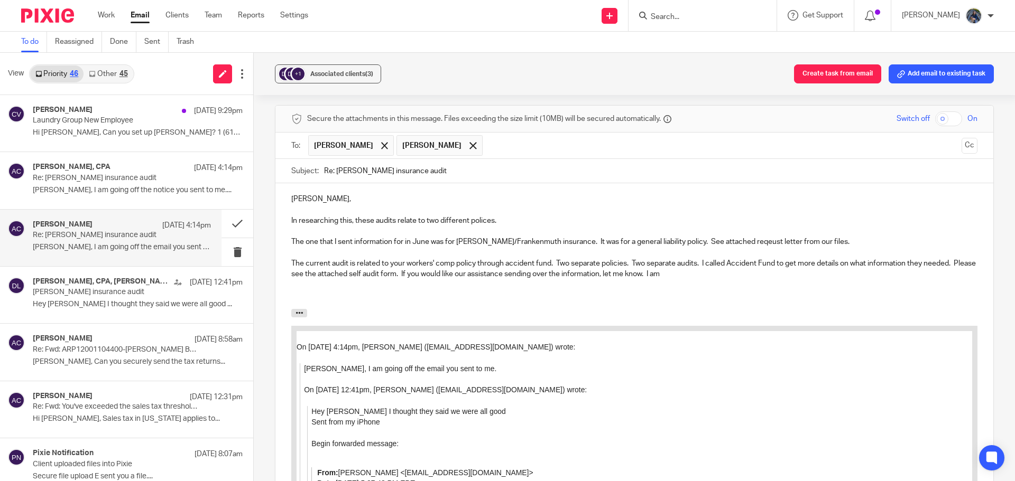
scroll to position [577, 0]
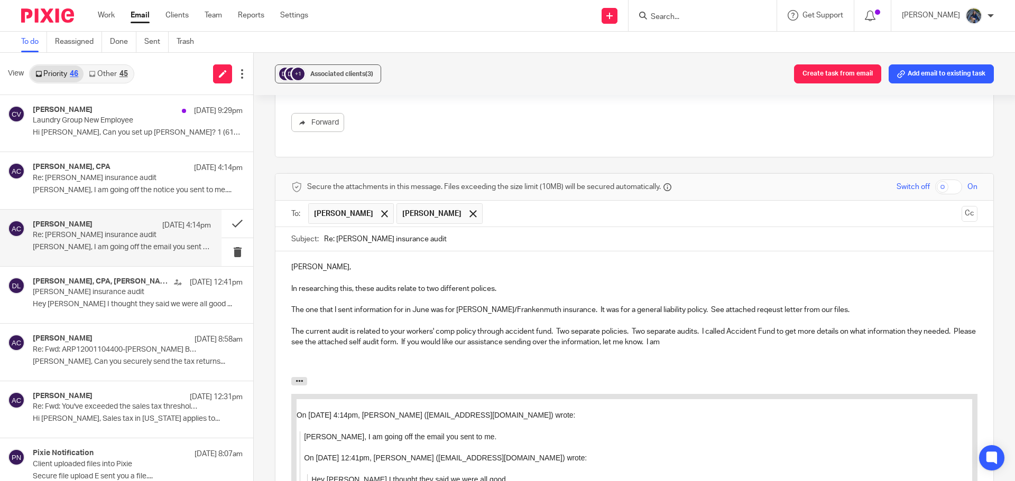
drag, startPoint x: 422, startPoint y: 342, endPoint x: 757, endPoint y: 340, distance: 334.5
click at [757, 340] on p "The current audit is related to your workers' comp policy through accident fund…" at bounding box center [634, 338] width 686 height 22
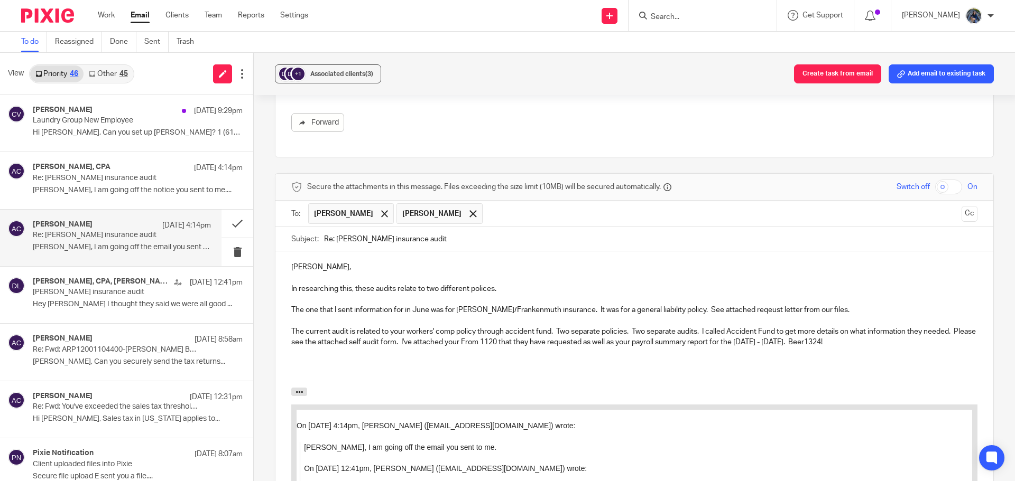
drag, startPoint x: 849, startPoint y: 342, endPoint x: 916, endPoint y: 345, distance: 67.2
click at [916, 345] on p "The current audit is related to your workers' comp policy through accident fund…" at bounding box center [634, 338] width 686 height 22
click at [423, 341] on p "The current audit is related to your workers' comp policy through accident fund…" at bounding box center [634, 338] width 686 height 22
drag, startPoint x: 777, startPoint y: 339, endPoint x: 787, endPoint y: 339, distance: 9.5
click at [787, 339] on p "The current audit is related to your workers' comp policy through accident fund…" at bounding box center [634, 338] width 686 height 22
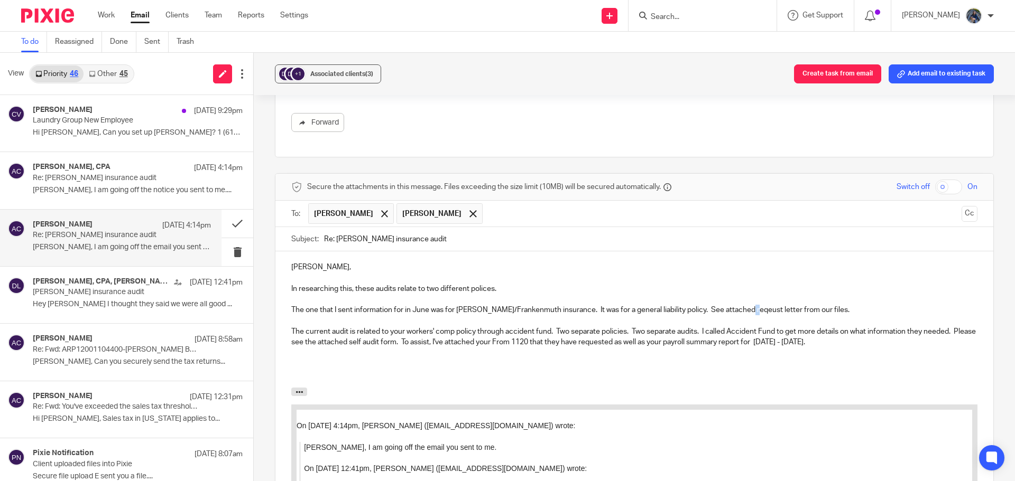
drag, startPoint x: 743, startPoint y: 308, endPoint x: 749, endPoint y: 309, distance: 6.0
click at [749, 309] on p "The one that I sent information for in June was for Wilkinson/Frankenmuth insur…" at bounding box center [634, 310] width 686 height 11
click at [793, 269] on p "[PERSON_NAME]," at bounding box center [634, 267] width 686 height 11
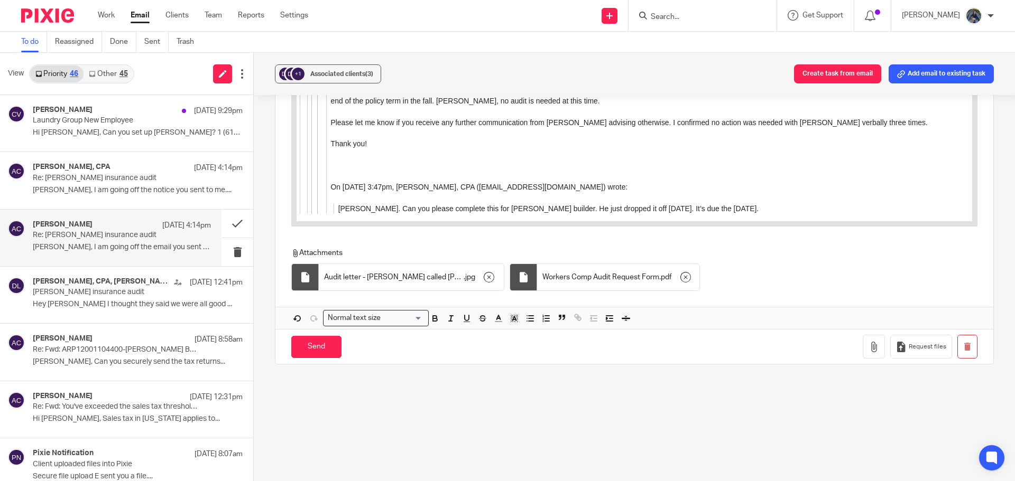
scroll to position [1275, 0]
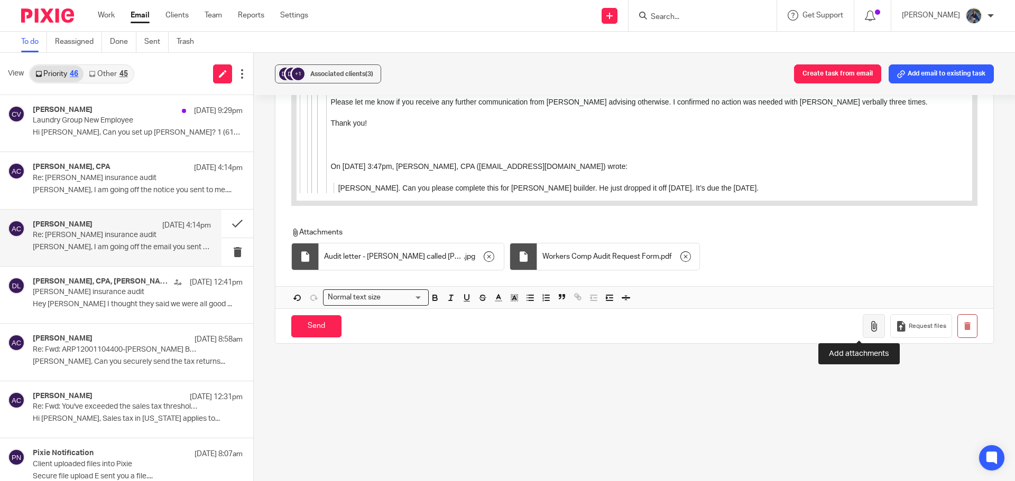
click at [868, 321] on icon "button" at bounding box center [873, 326] width 11 height 11
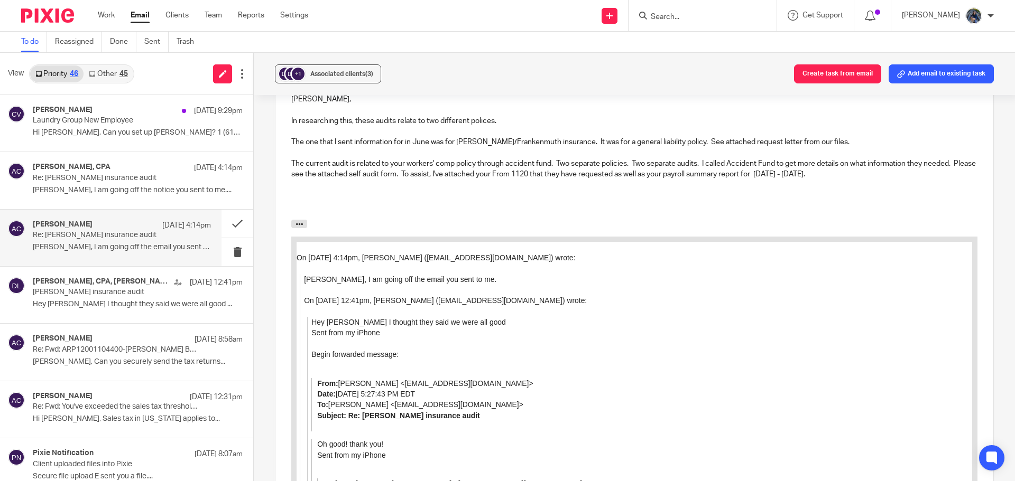
scroll to position [739, 0]
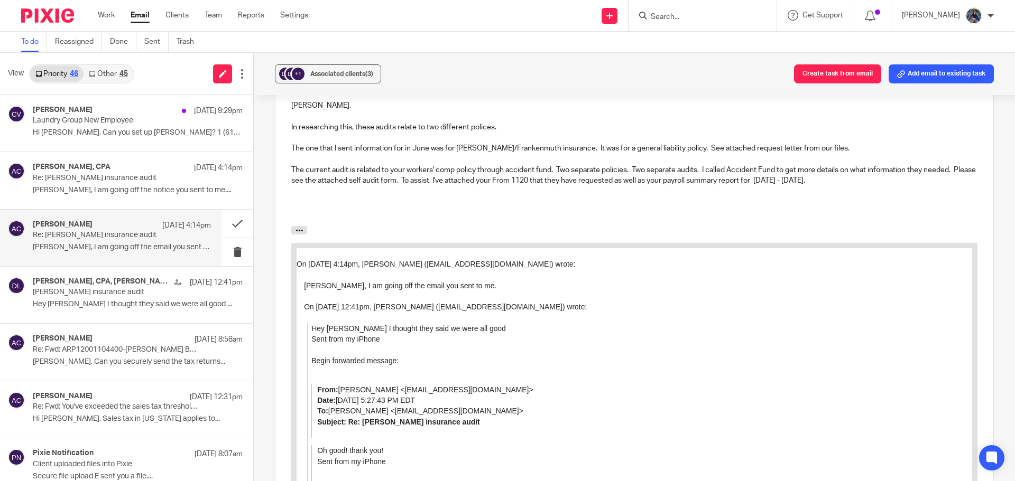
click at [701, 170] on p "The current audit is related to your workers' comp policy through accident fund…" at bounding box center [634, 176] width 686 height 22
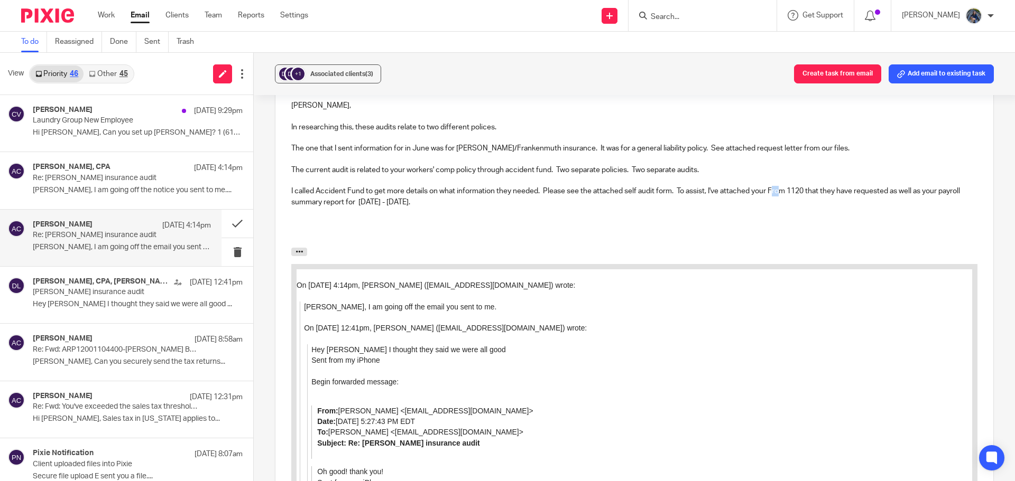
click at [774, 191] on p "I called Accident Fund to get more details on what information they needed. Ple…" at bounding box center [634, 197] width 686 height 22
click at [484, 205] on p "I called Accident Fund to get more details on what information they needed. Ple…" at bounding box center [634, 197] width 686 height 22
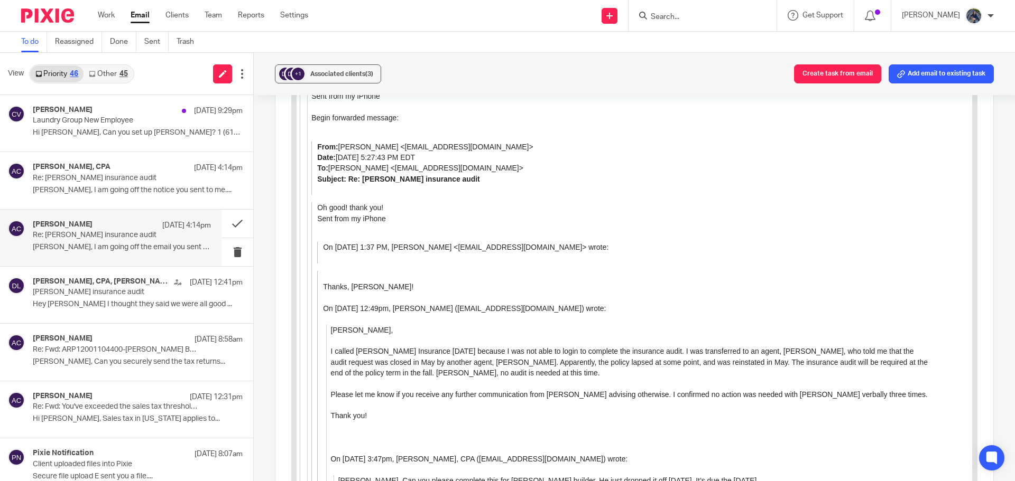
scroll to position [1296, 0]
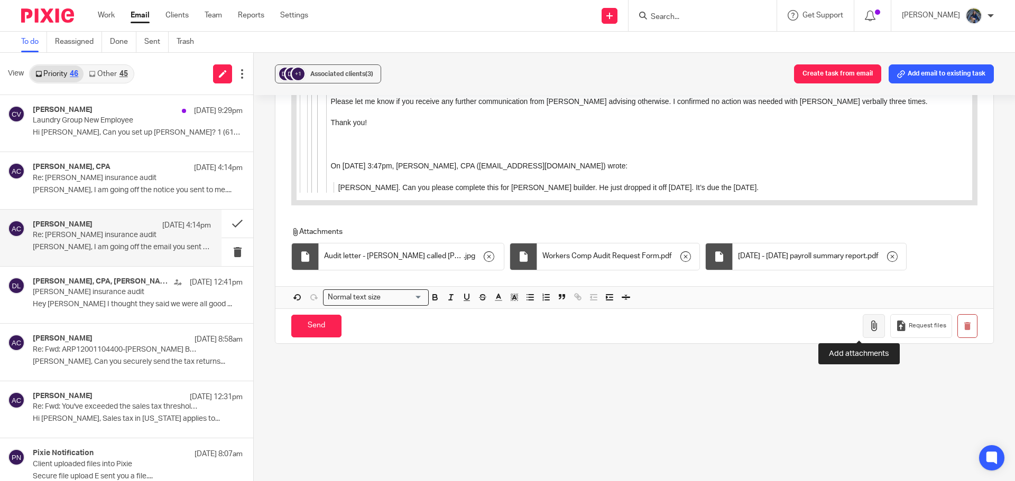
click at [868, 330] on icon "button" at bounding box center [873, 326] width 11 height 11
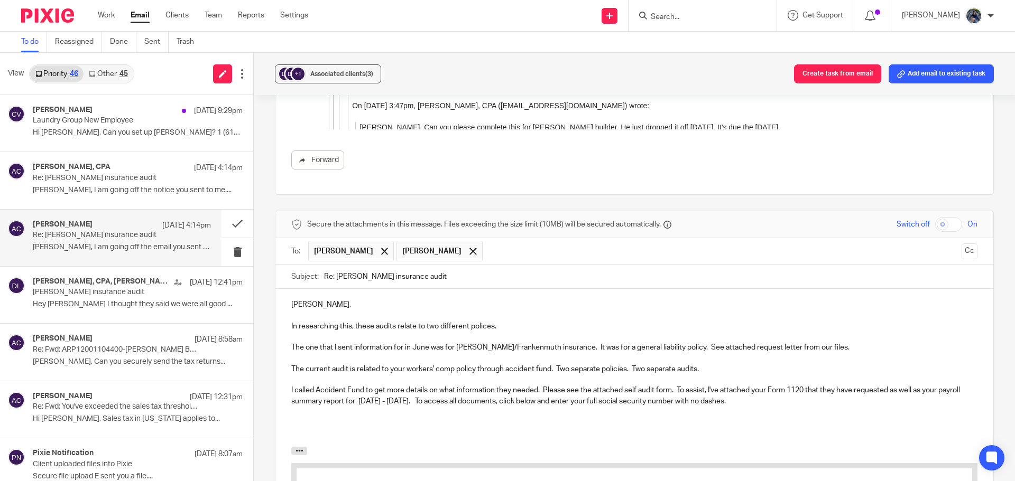
scroll to position [528, 0]
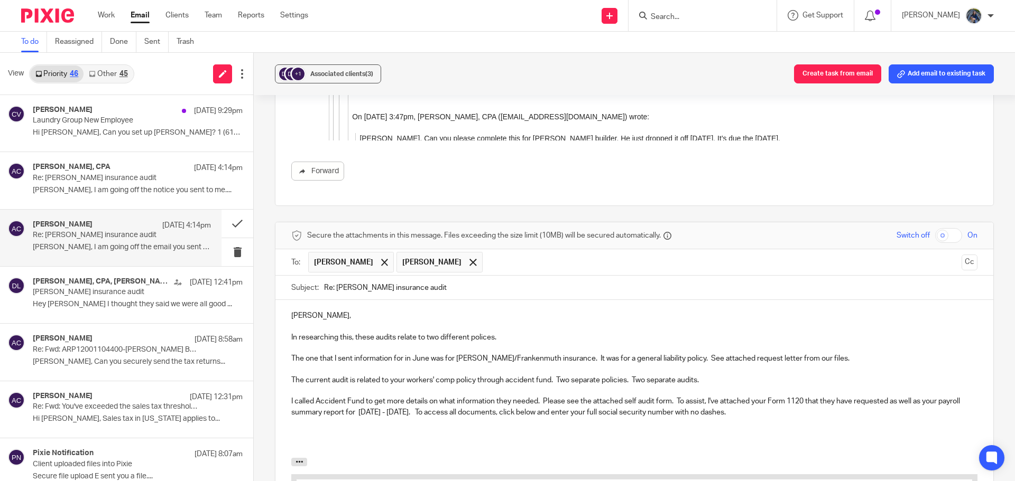
click at [937, 238] on input "checkbox" at bounding box center [948, 235] width 27 height 15
checkbox input "true"
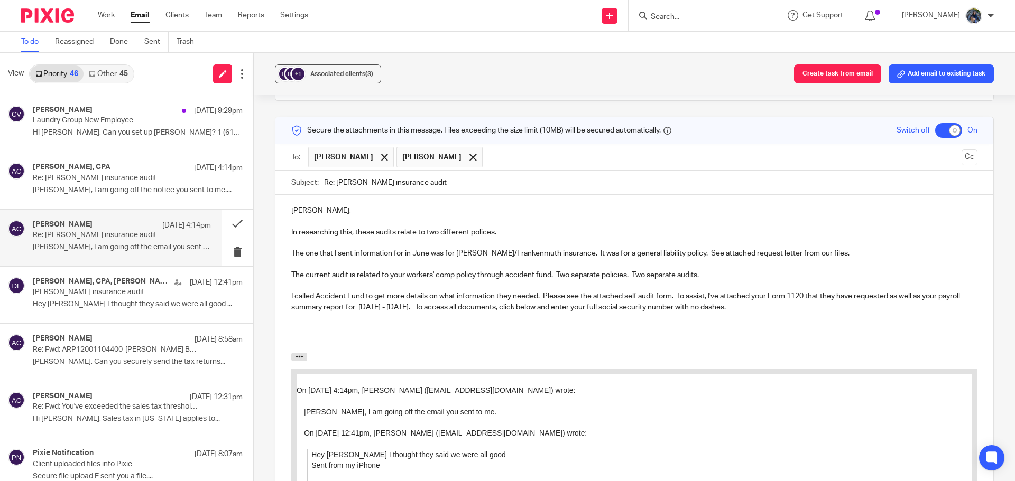
scroll to position [634, 0]
drag, startPoint x: 475, startPoint y: 305, endPoint x: 789, endPoint y: 311, distance: 313.4
click at [789, 311] on p "I called Accident Fund to get more details on what information they needed. Ple…" at bounding box center [634, 302] width 686 height 22
drag, startPoint x: 471, startPoint y: 306, endPoint x: 801, endPoint y: 309, distance: 330.3
click at [801, 309] on p "I called Accident Fund to get more details on what information they needed. Ple…" at bounding box center [634, 302] width 686 height 22
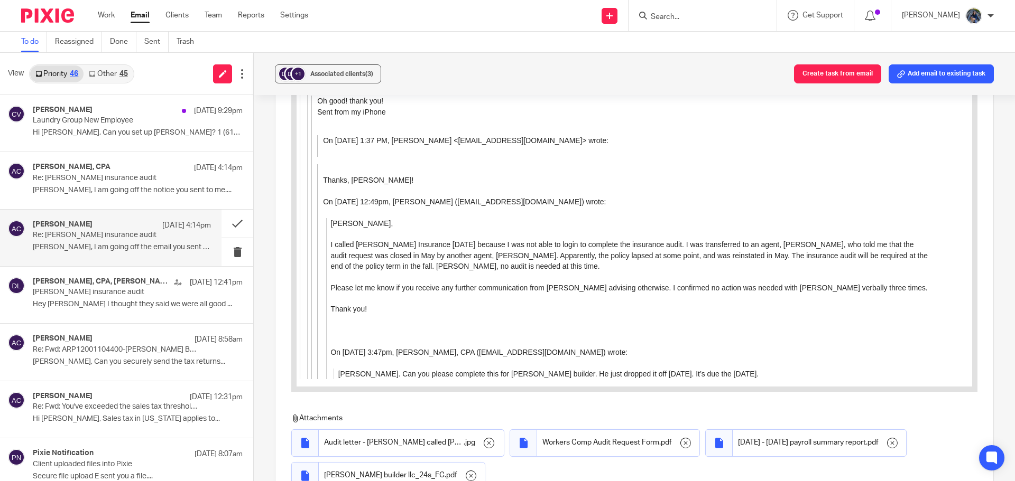
scroll to position [1321, 0]
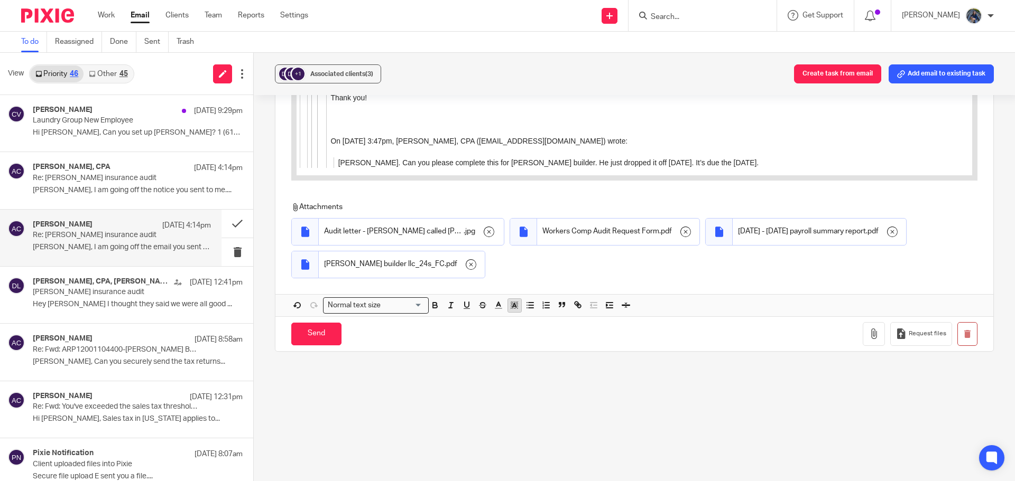
click at [513, 304] on icon "button" at bounding box center [514, 306] width 10 height 10
click at [434, 310] on icon "button" at bounding box center [435, 306] width 10 height 10
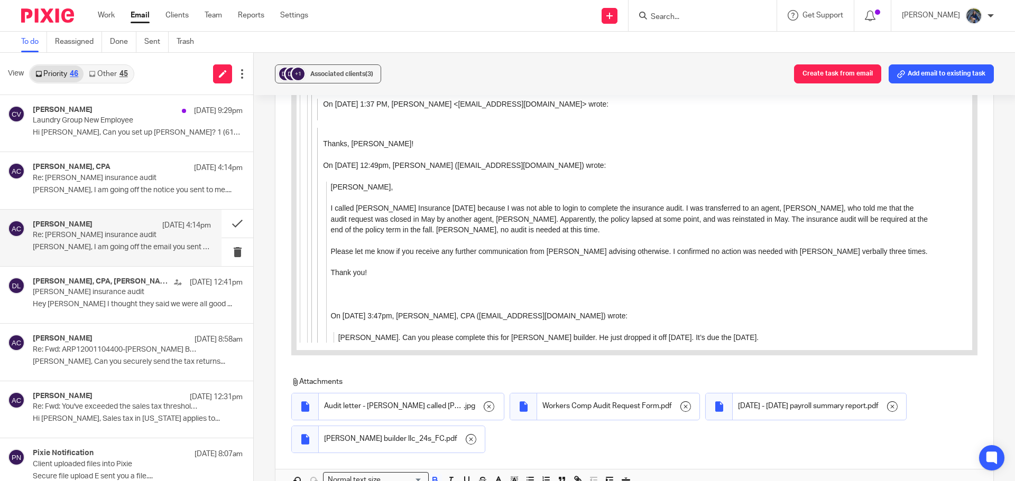
scroll to position [1329, 0]
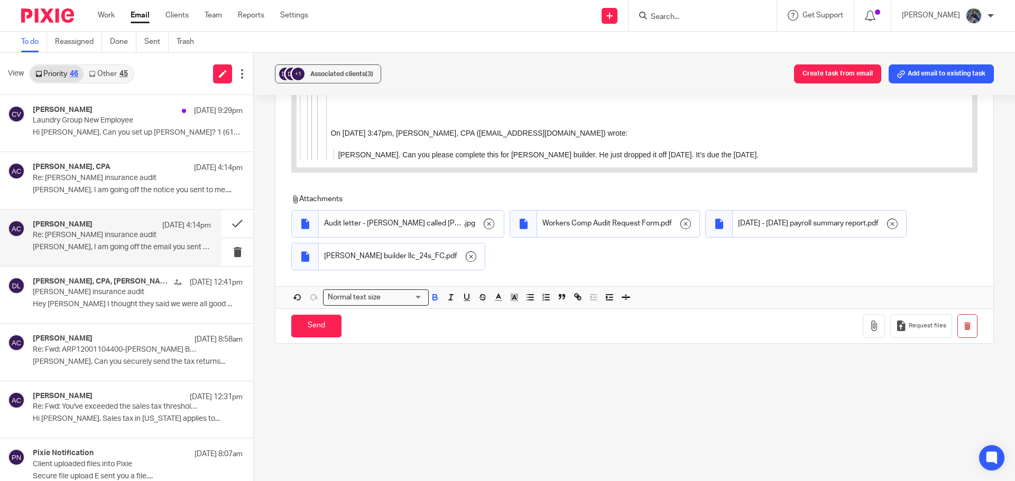
click at [715, 261] on div "Attachments Audit letter - HU called Wilkinson 06.16.25. Per agent Robin Strick…" at bounding box center [620, 234] width 658 height 81
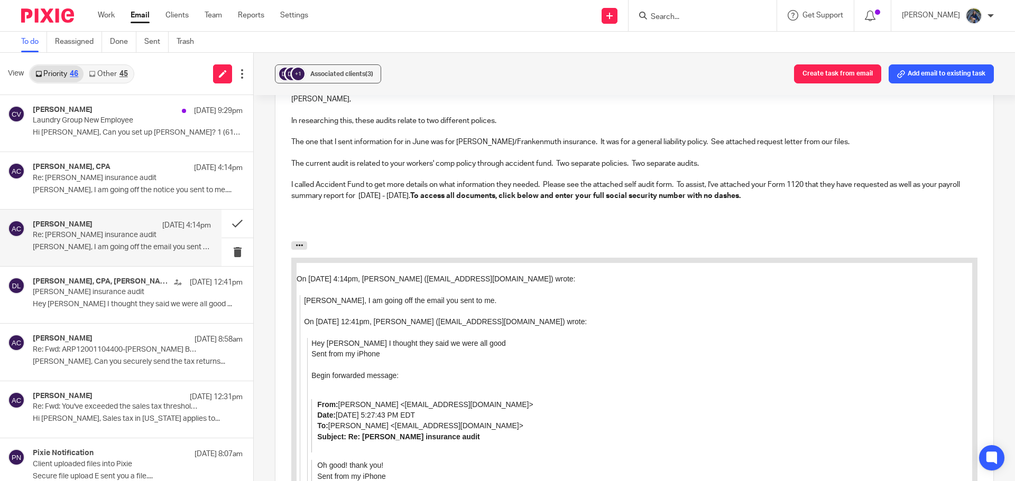
scroll to position [695, 0]
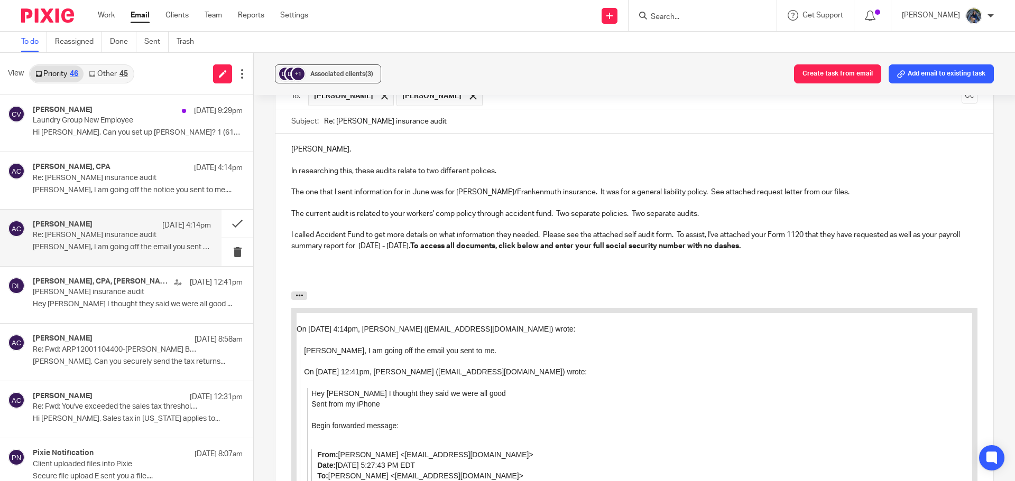
click at [685, 283] on p at bounding box center [634, 278] width 686 height 11
click at [813, 251] on p "I called Accident Fund to get more details on what information they needed. Ple…" at bounding box center [634, 241] width 686 height 22
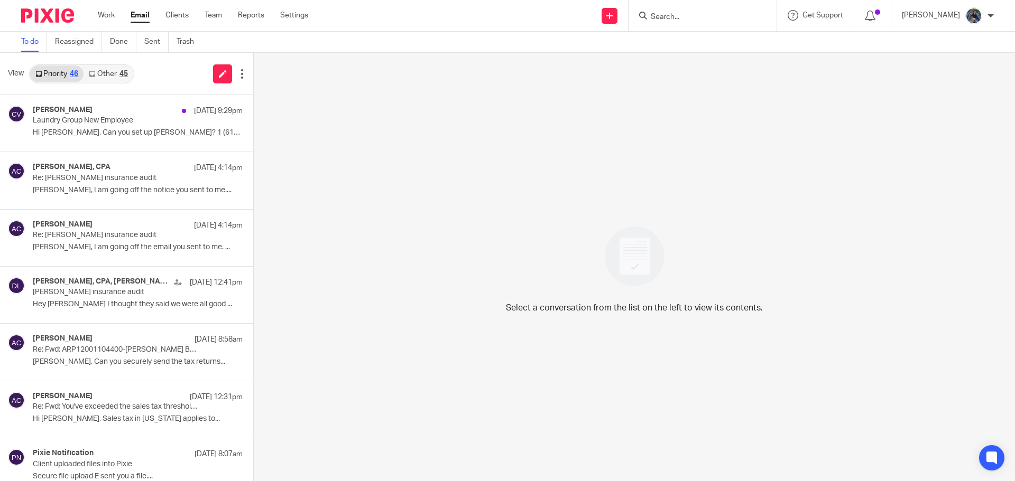
click at [684, 17] on input "Search" at bounding box center [697, 18] width 95 height 10
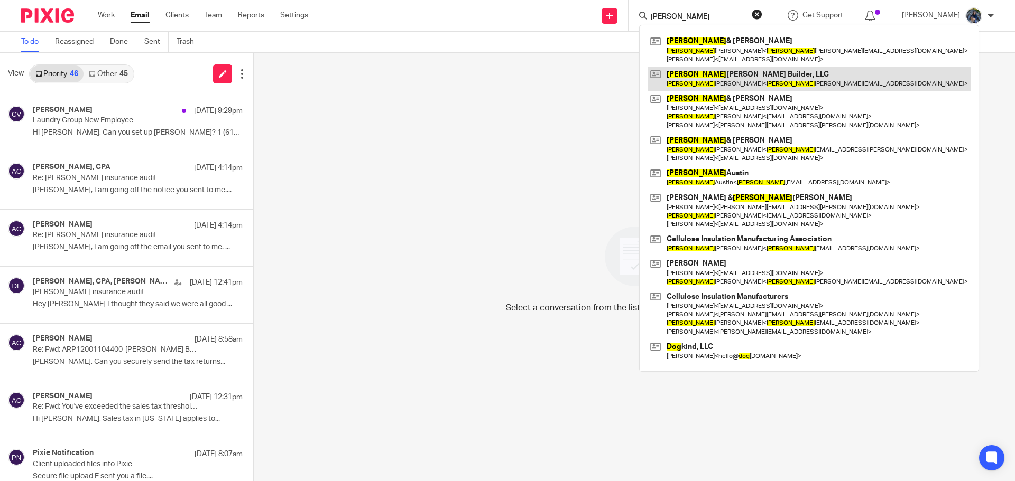
type input "doug"
click at [694, 72] on link at bounding box center [808, 79] width 323 height 24
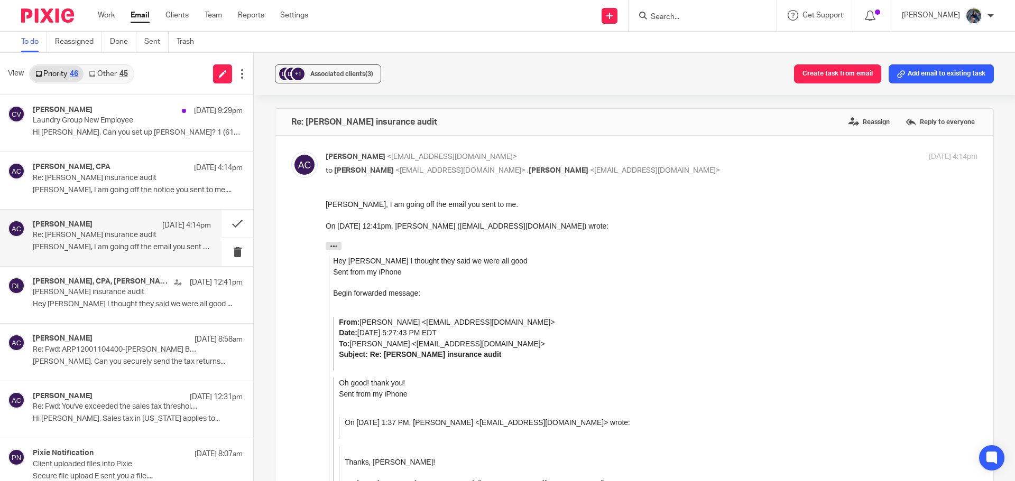
scroll to position [695, 0]
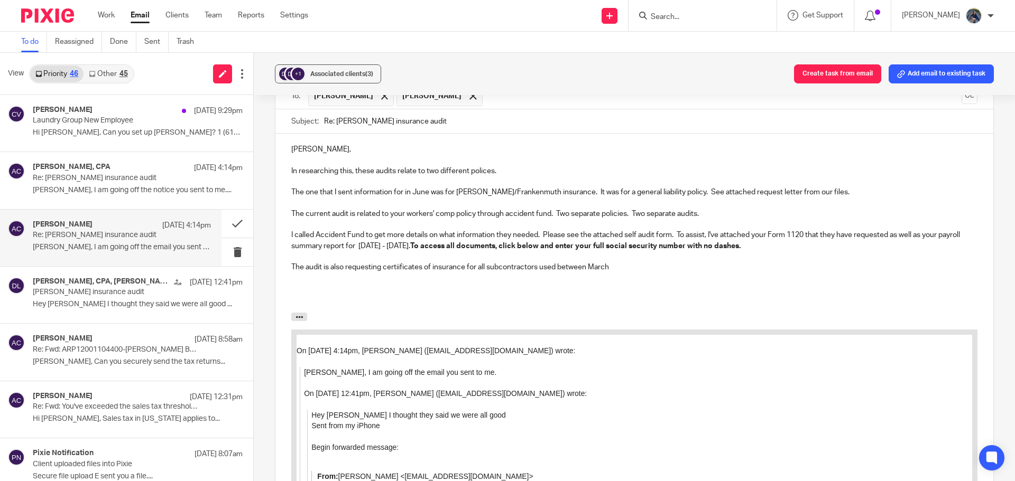
click at [398, 264] on p "The audit is also requesting certiificates of insurance for all subcontractors …" at bounding box center [634, 267] width 686 height 11
click at [612, 264] on p "The audit is also requesting certificates of insurance for all subcontractors u…" at bounding box center [634, 267] width 686 height 11
click at [677, 229] on p at bounding box center [634, 224] width 686 height 11
click at [675, 233] on p "I called Accident Fund to get more details on what information they needed. Ple…" at bounding box center [634, 241] width 686 height 22
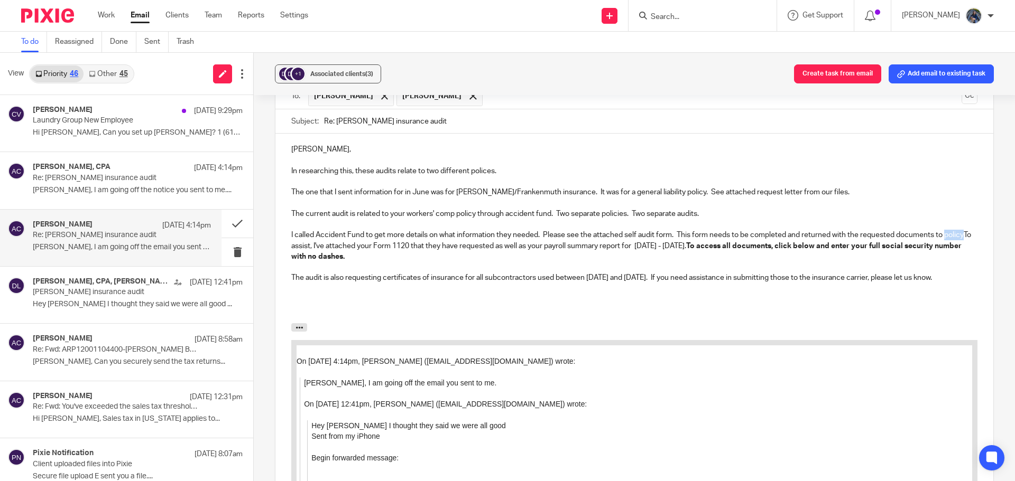
drag, startPoint x: 289, startPoint y: 246, endPoint x: 309, endPoint y: 246, distance: 20.1
click at [309, 246] on div "[PERSON_NAME], In researching this, these audits relate to two different police…" at bounding box center [634, 229] width 718 height 190
click at [410, 245] on p "I called Accident Fund to get more details on what information they needed. Ple…" at bounding box center [634, 246] width 686 height 32
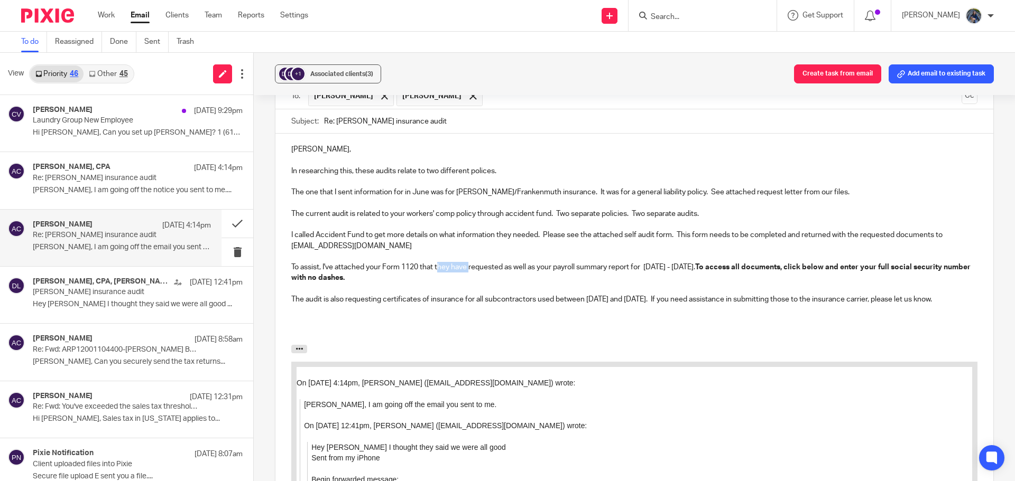
drag, startPoint x: 437, startPoint y: 266, endPoint x: 469, endPoint y: 266, distance: 32.2
click at [469, 266] on p "To assist, I've attached your Form 1120 that they have requested as well as you…" at bounding box center [634, 273] width 686 height 22
click at [368, 305] on p "The audit is also requesting certificates of insurance for all subcontractors u…" at bounding box center [634, 299] width 686 height 11
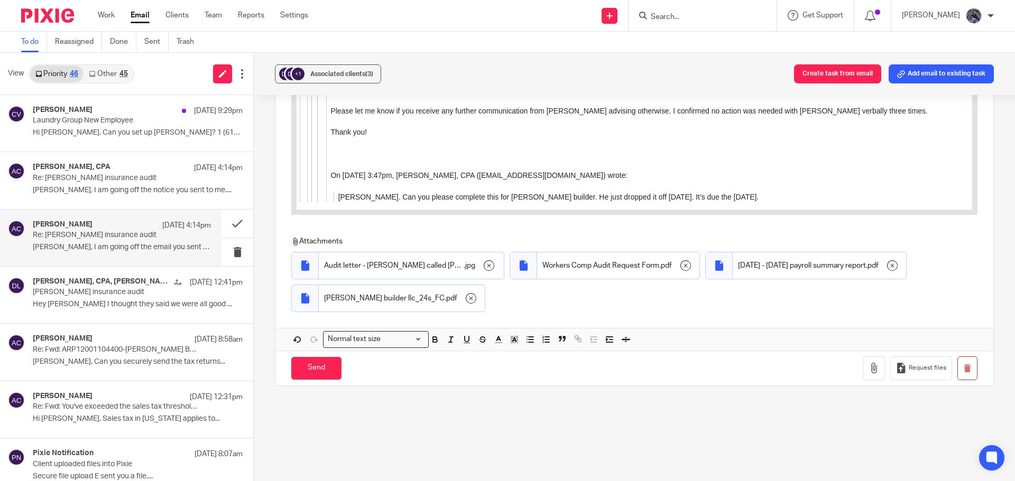
scroll to position [1362, 0]
click at [294, 379] on input "Send" at bounding box center [316, 368] width 50 height 23
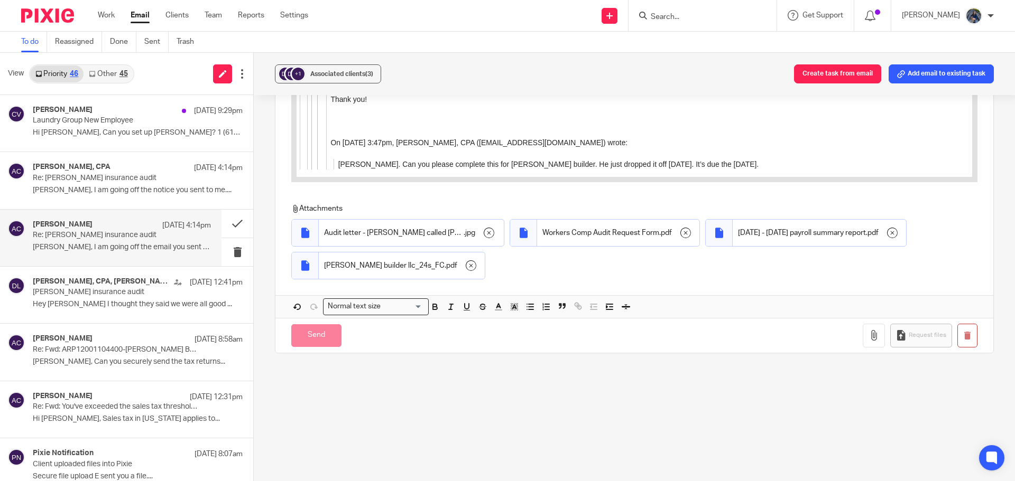
scroll to position [391, 0]
